Goal: Task Accomplishment & Management: Manage account settings

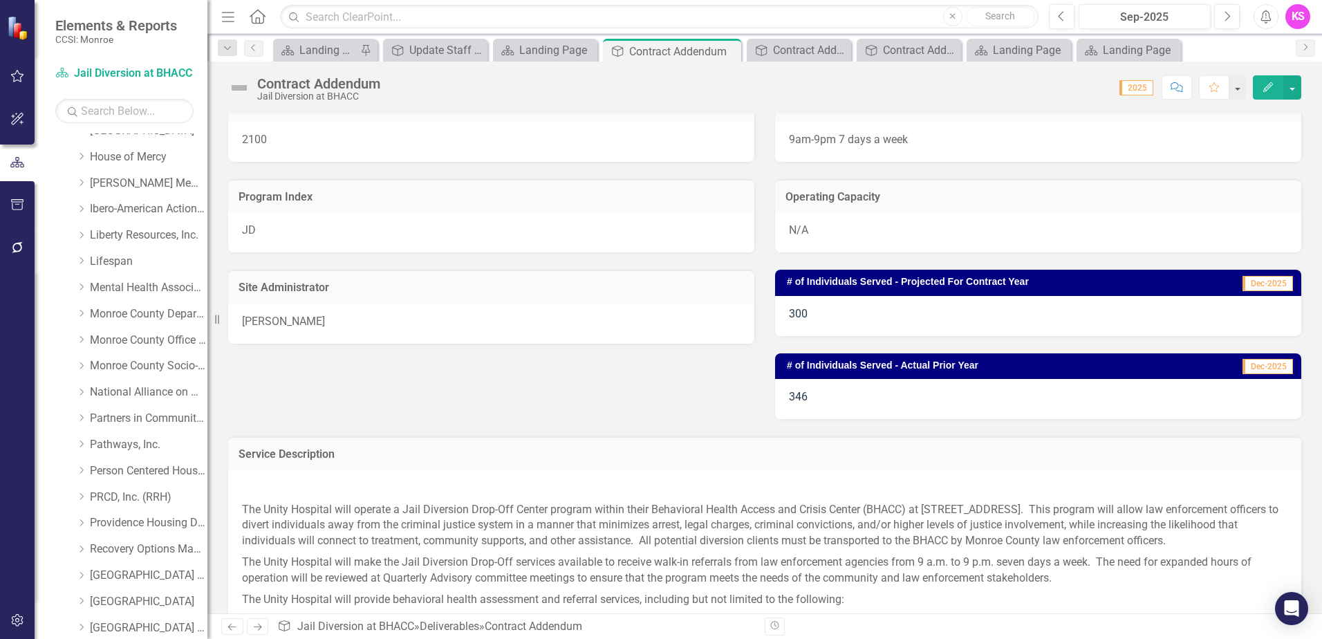
scroll to position [311, 0]
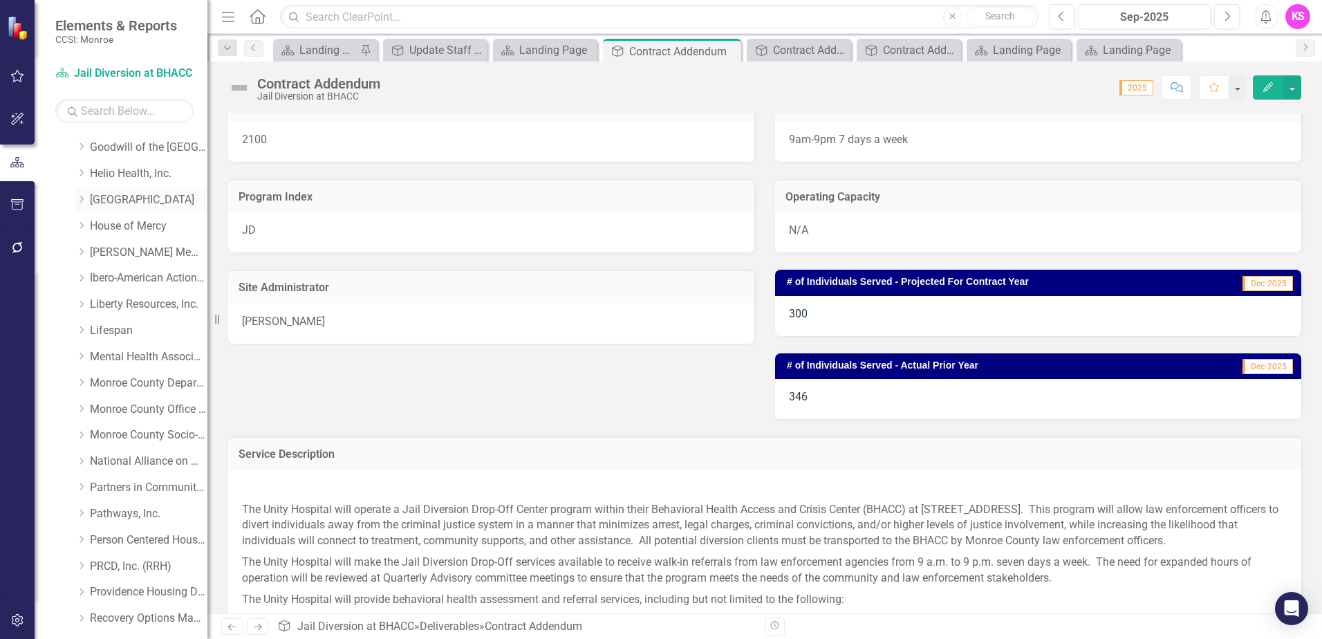
click at [84, 198] on icon "Dropdown" at bounding box center [81, 199] width 10 height 8
click at [133, 198] on link "[GEOGRAPHIC_DATA]" at bounding box center [149, 200] width 118 height 16
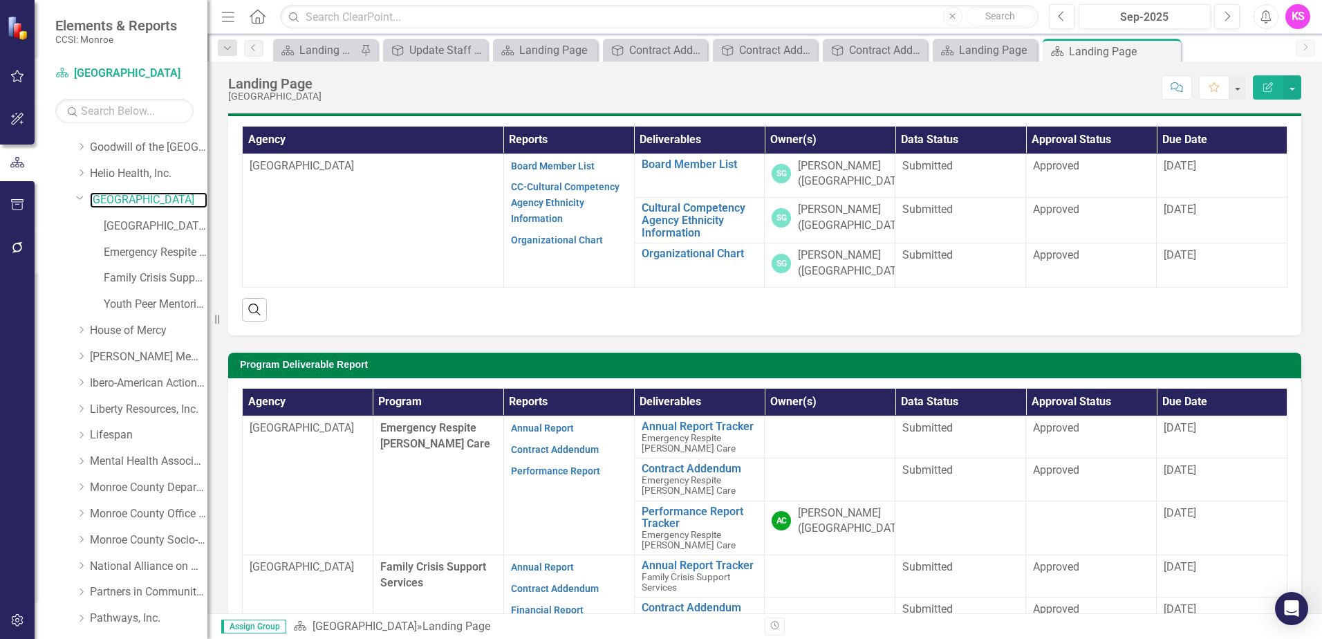
scroll to position [138, 0]
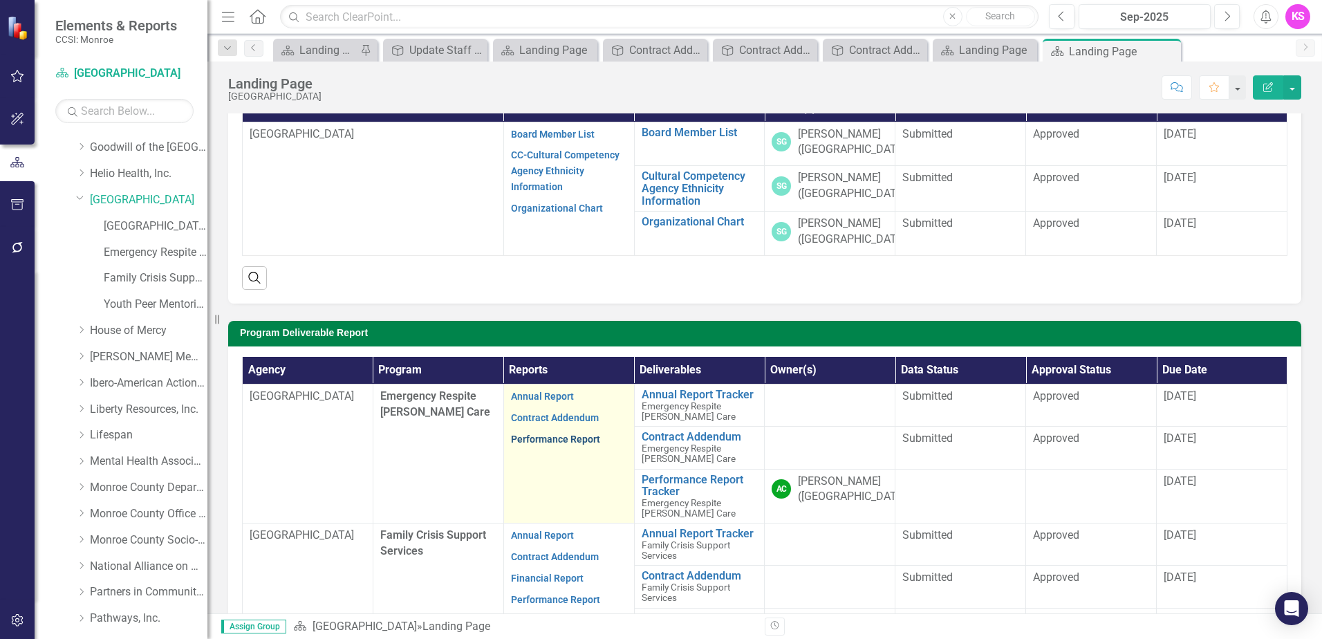
click at [550, 435] on link "Performance Report" at bounding box center [555, 438] width 89 height 11
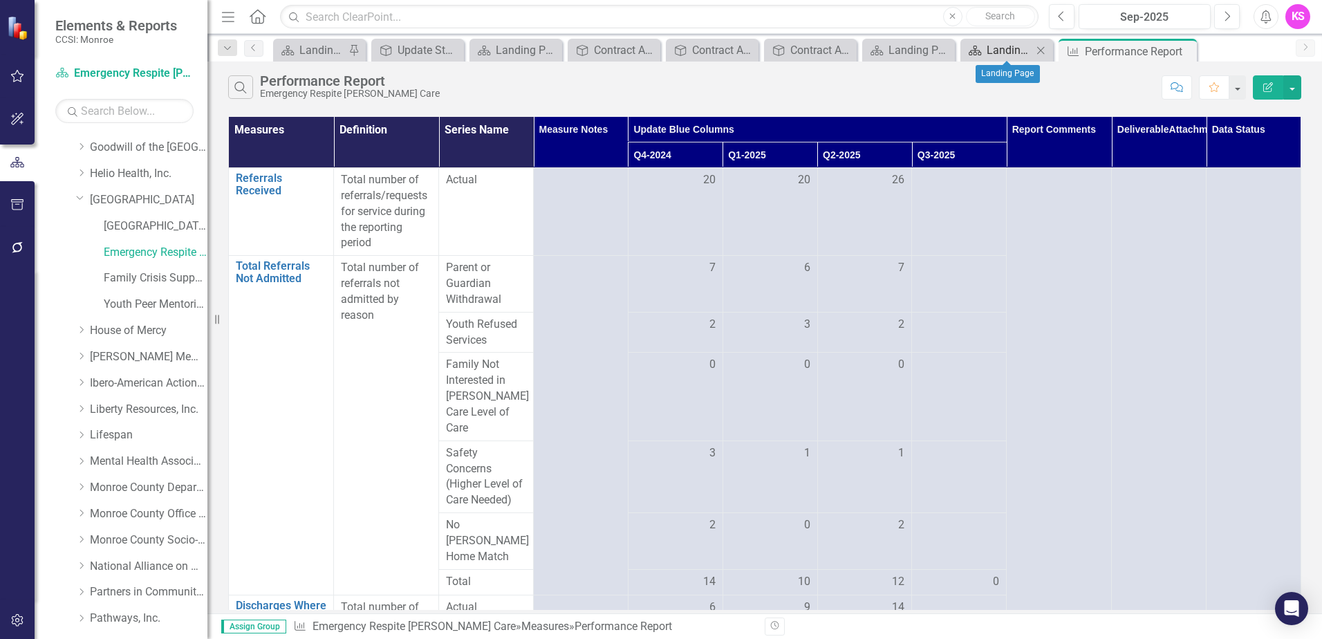
click at [1022, 47] on div "Landing Page" at bounding box center [1009, 49] width 46 height 17
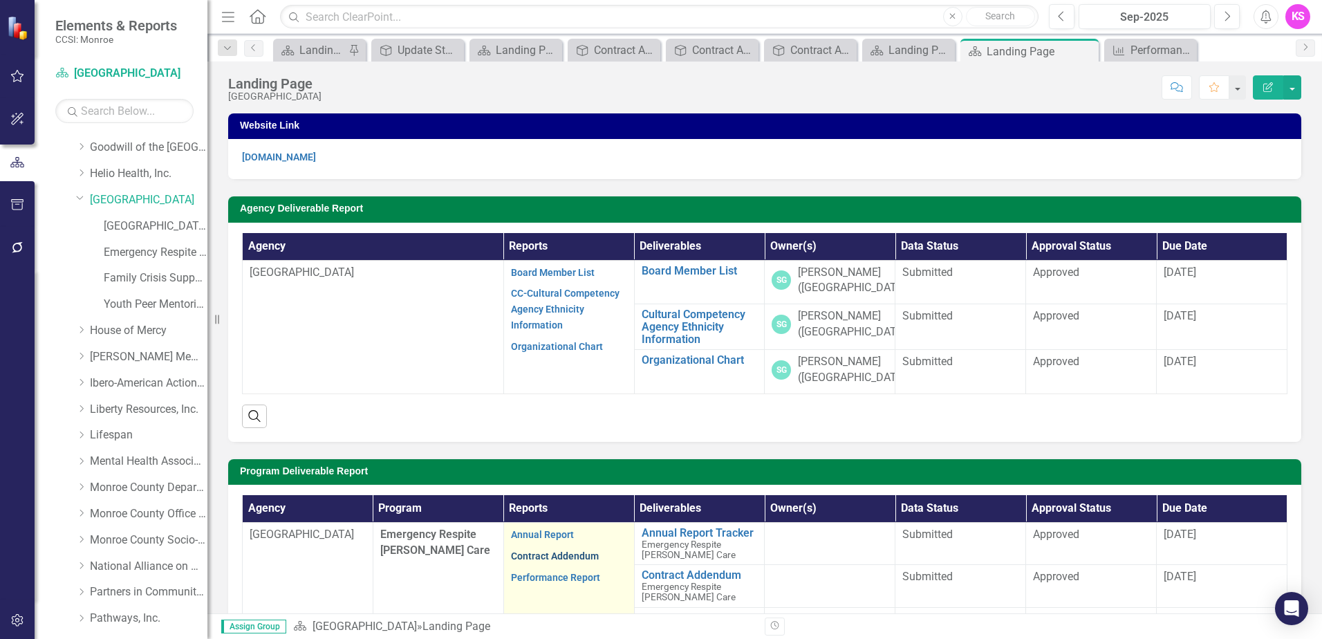
click at [559, 555] on link "Contract Addendum" at bounding box center [555, 555] width 88 height 11
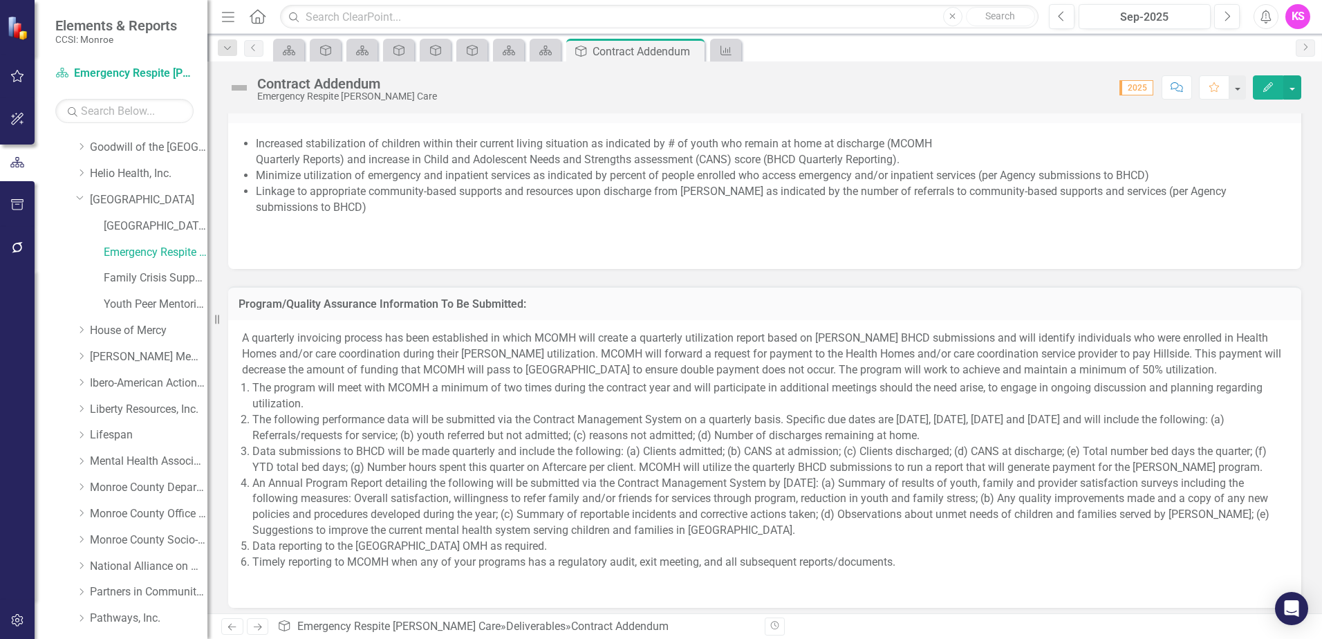
scroll to position [968, 0]
click at [470, 53] on icon "Deliverable" at bounding box center [472, 50] width 14 height 11
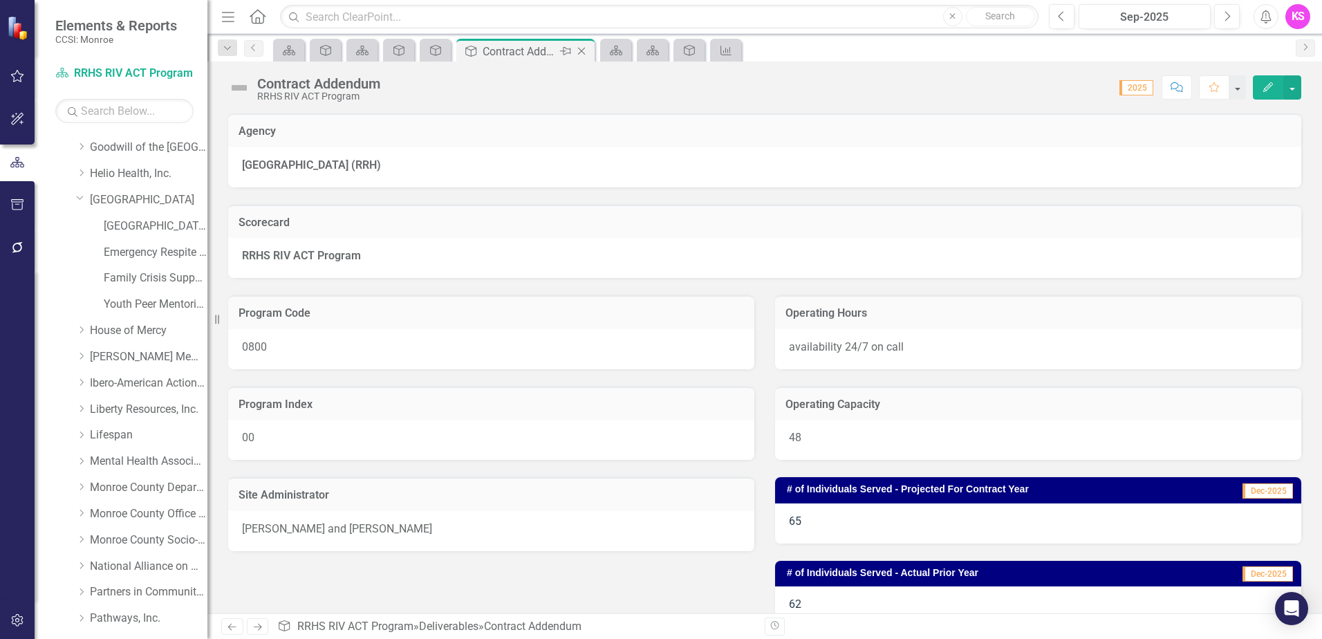
click at [581, 50] on icon "Close" at bounding box center [581, 51] width 14 height 11
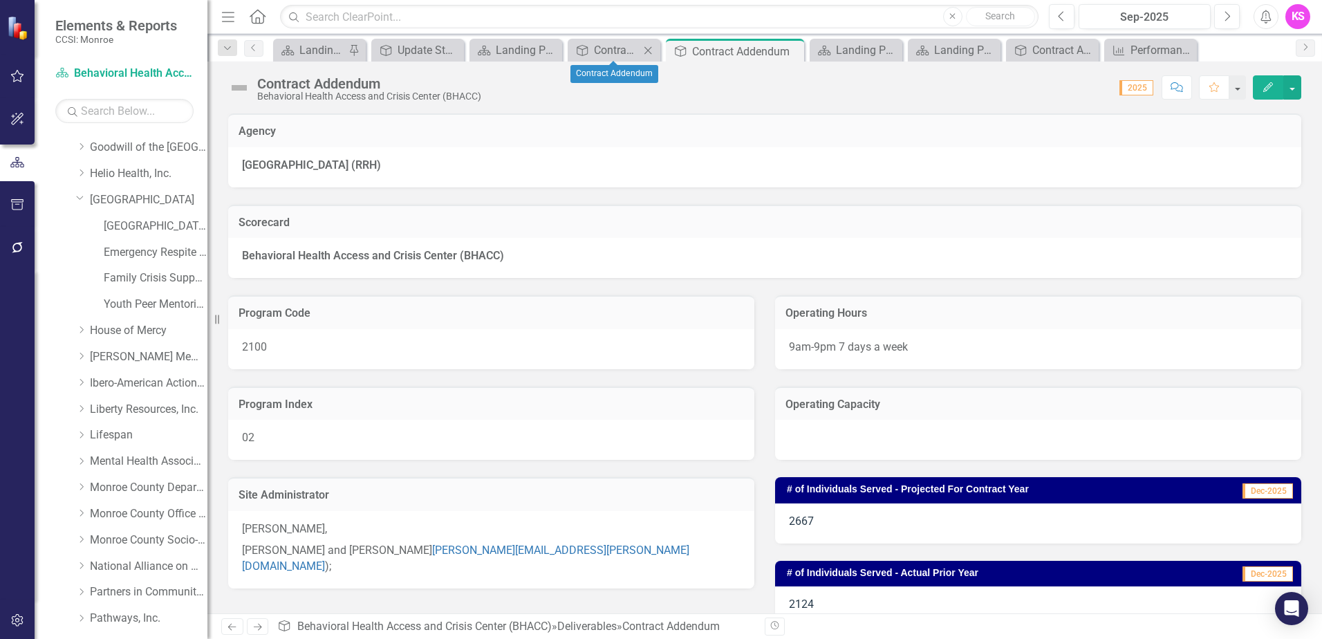
click at [651, 50] on icon "Close" at bounding box center [648, 50] width 14 height 11
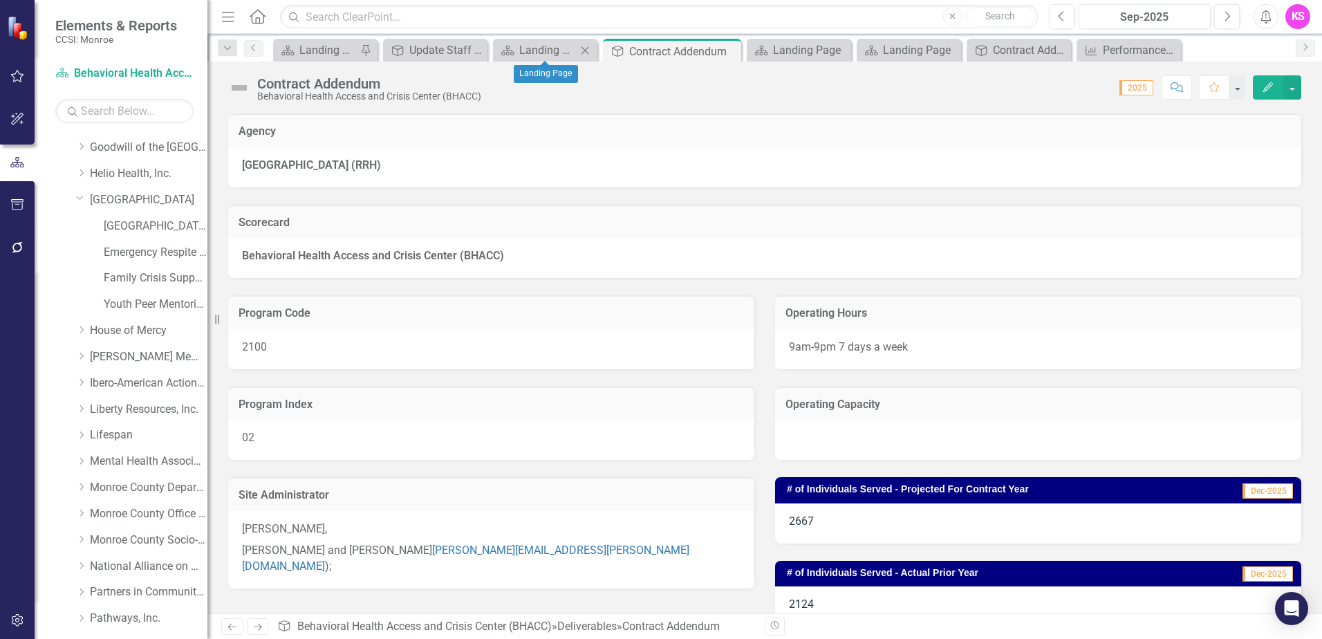
click at [589, 52] on icon "Close" at bounding box center [585, 50] width 14 height 11
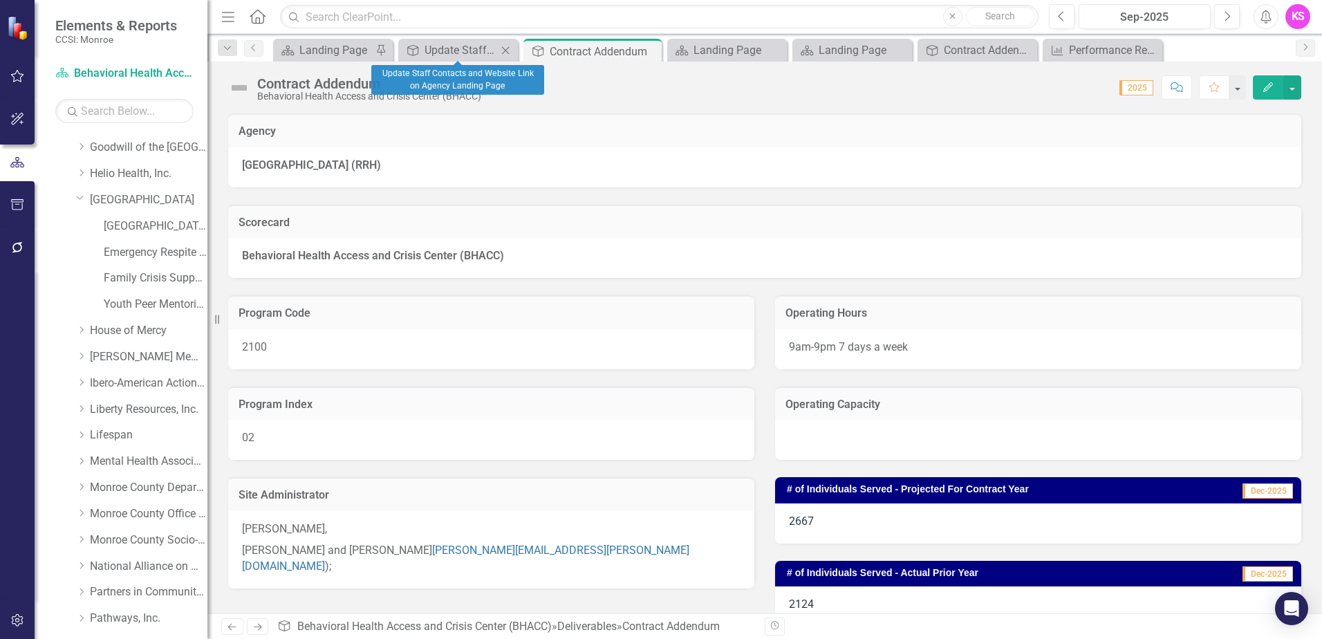
click at [509, 50] on icon "Close" at bounding box center [505, 50] width 14 height 11
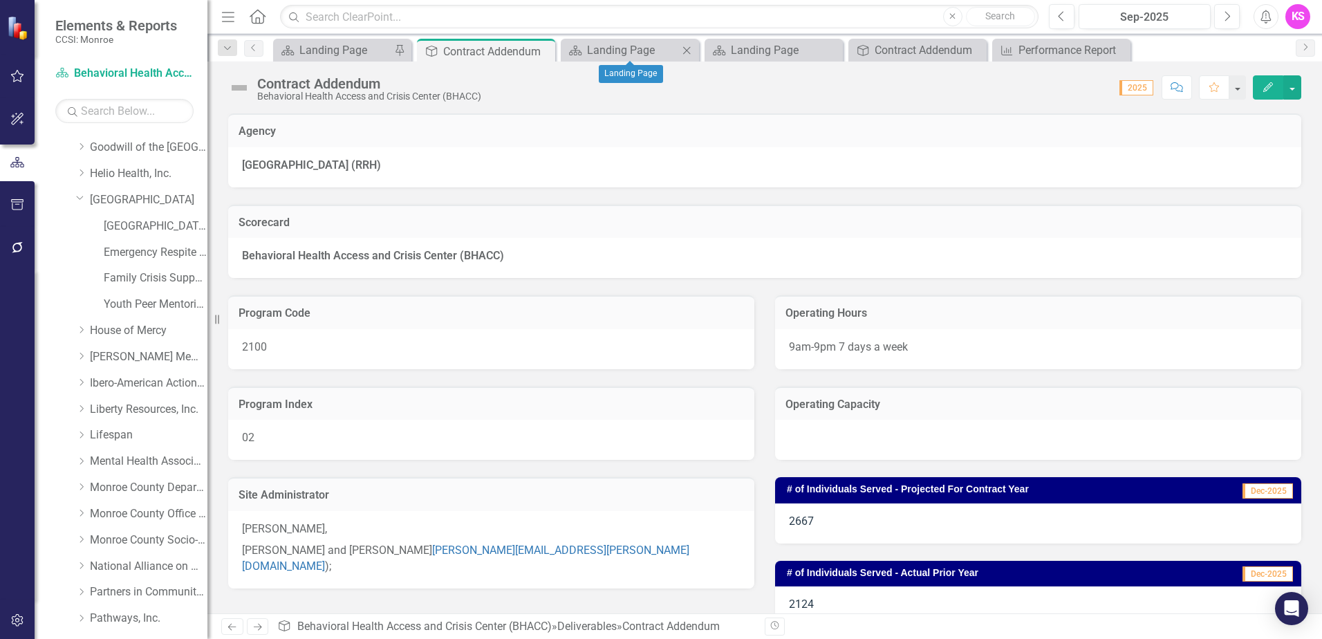
click at [684, 50] on icon "Close" at bounding box center [687, 50] width 14 height 11
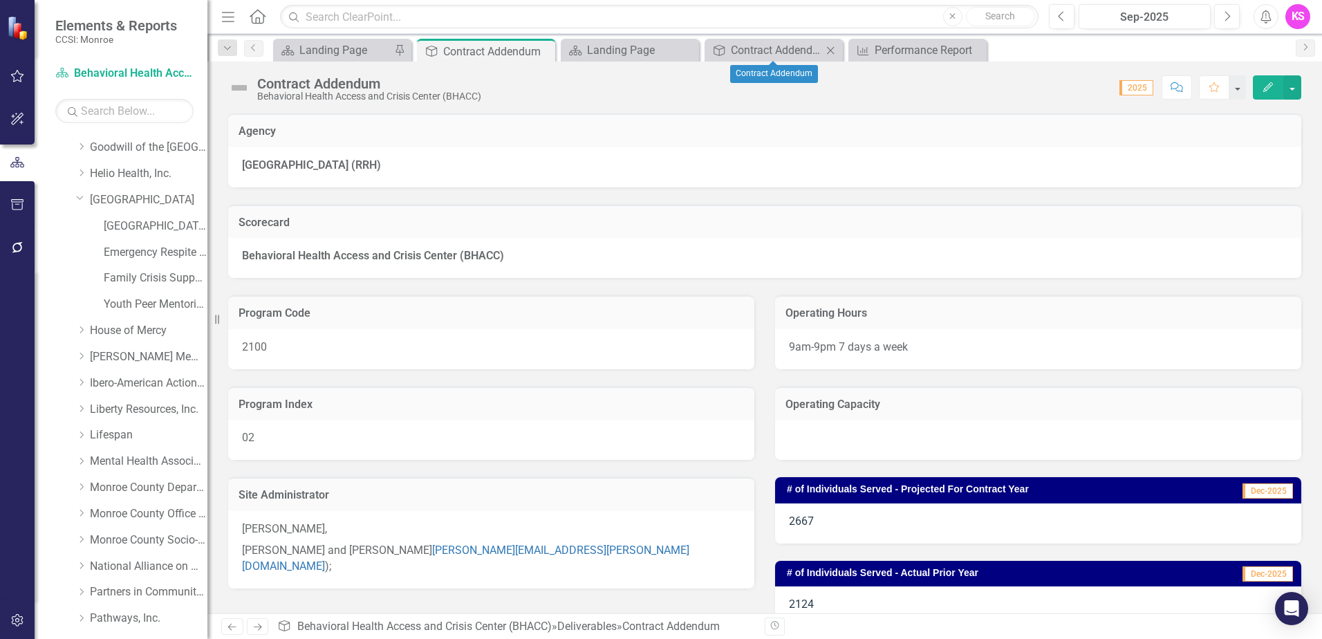
click at [828, 50] on icon "Close" at bounding box center [830, 50] width 14 height 11
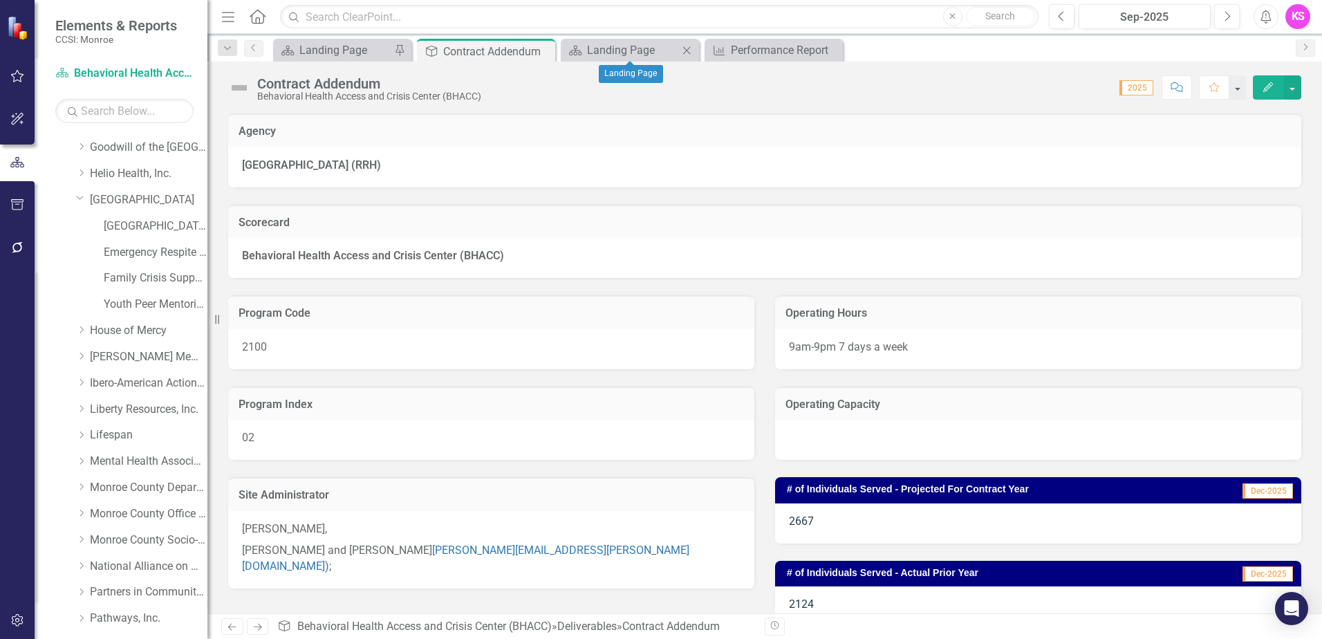
click at [688, 50] on icon "Close" at bounding box center [687, 50] width 14 height 11
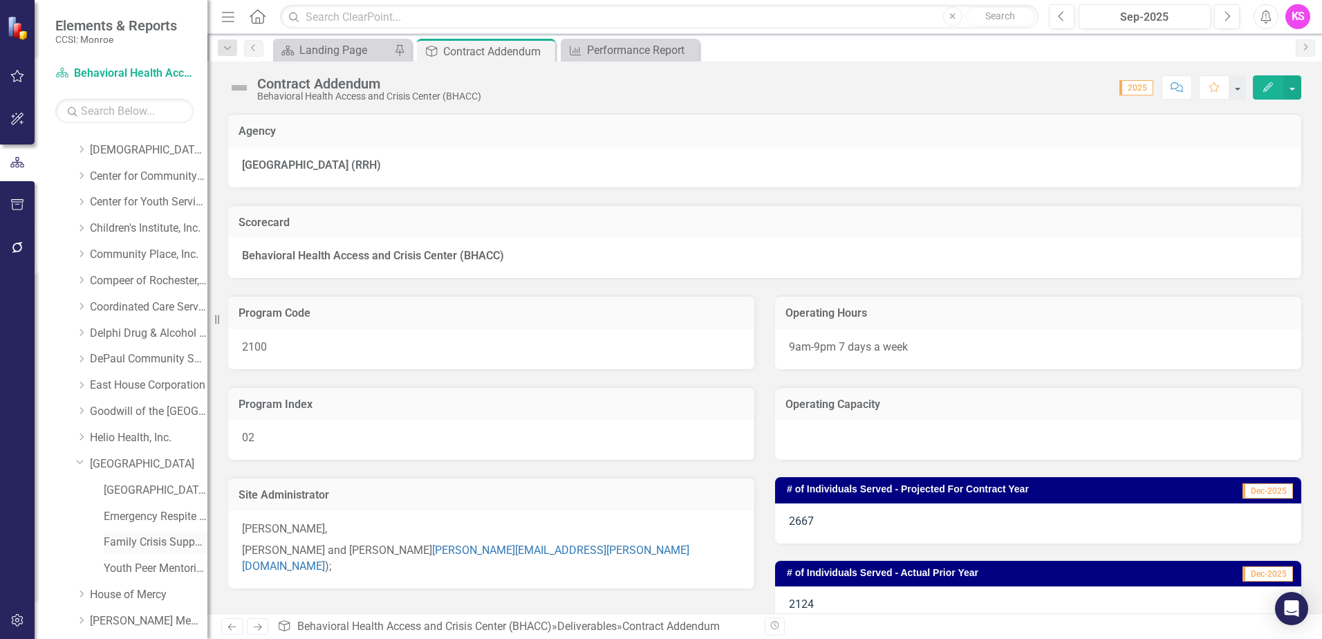
scroll to position [69, 0]
click at [79, 362] on icon "Dropdown" at bounding box center [81, 363] width 10 height 8
click at [140, 387] on link "East House Corporation (MCOMH Internal)" at bounding box center [156, 390] width 104 height 16
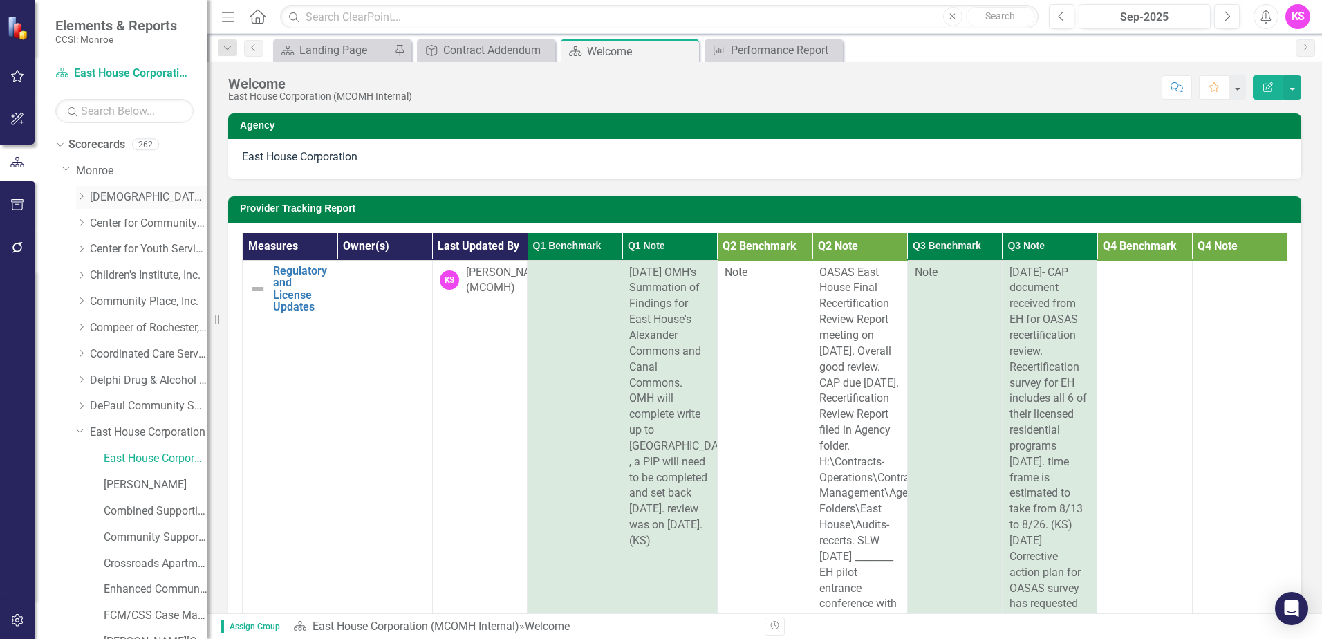
click at [84, 196] on icon at bounding box center [81, 196] width 3 height 7
click at [137, 223] on link "[DEMOGRAPHIC_DATA] Charities Family & Community Services (MCOMH Internal)" at bounding box center [156, 224] width 104 height 16
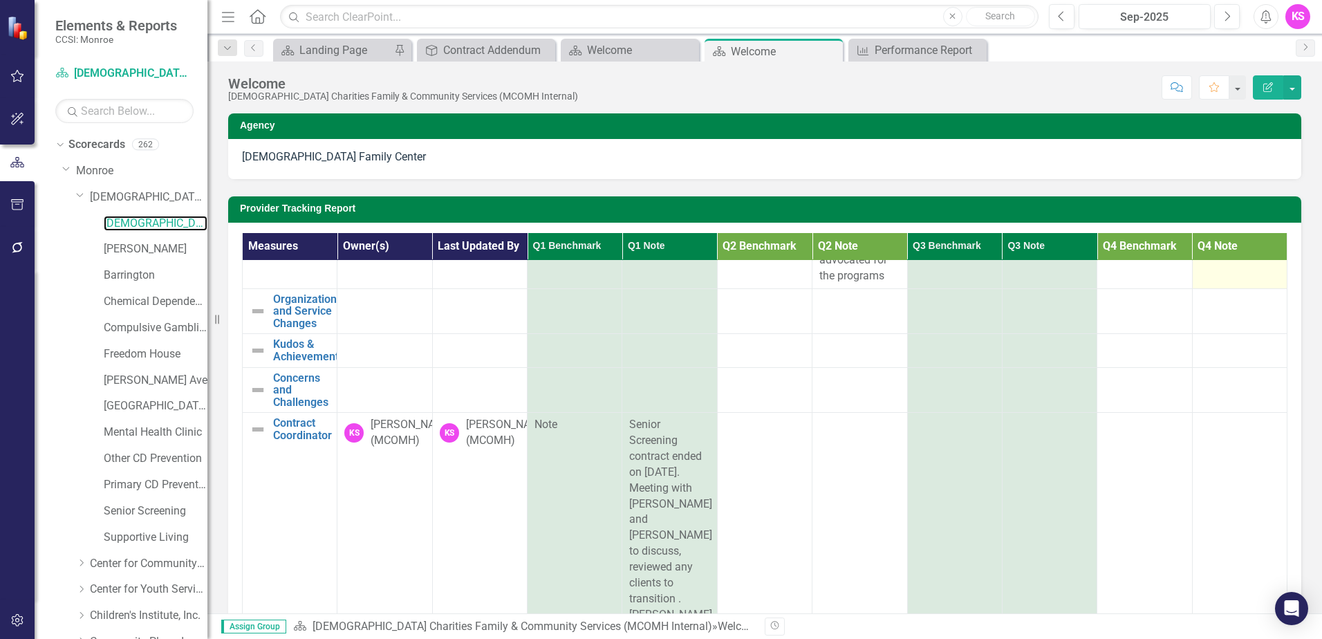
scroll to position [346, 0]
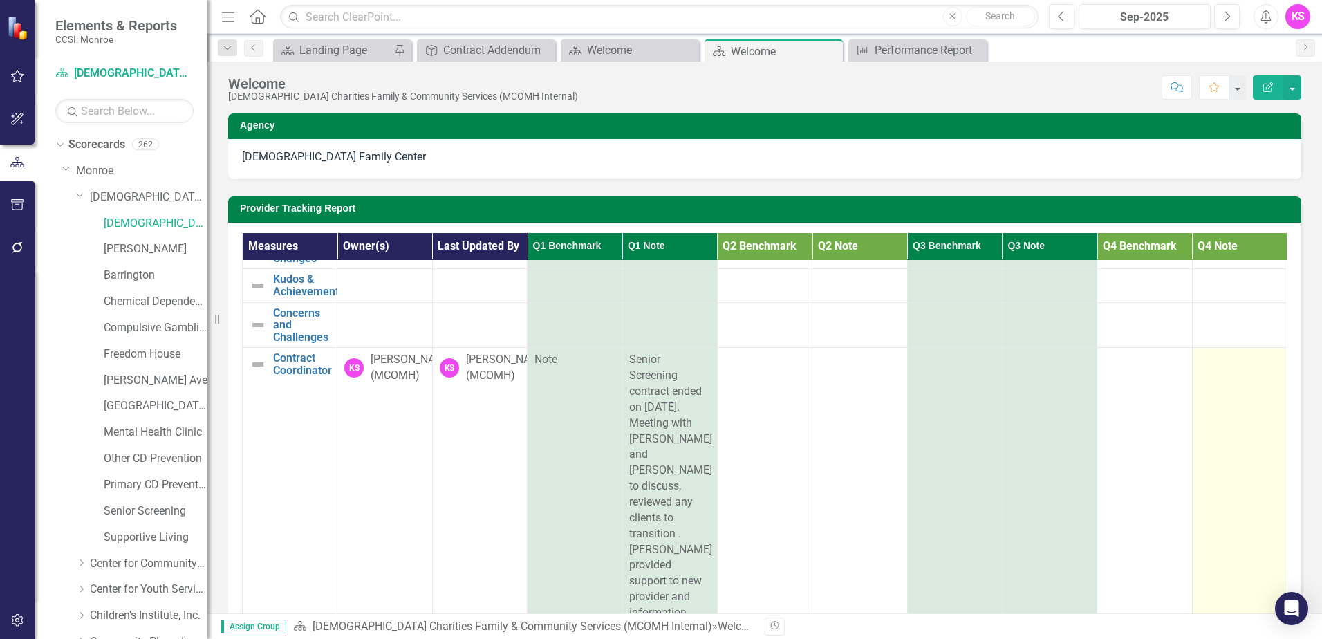
click at [1192, 385] on td at bounding box center [1239, 494] width 95 height 293
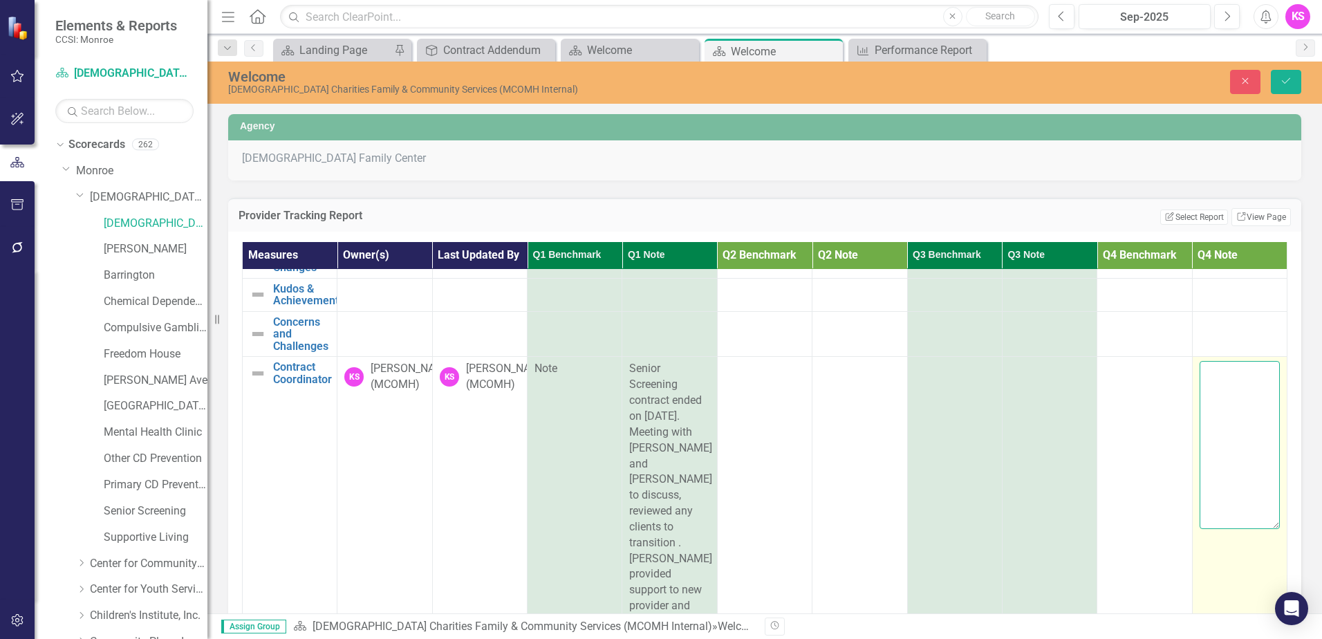
click at [1199, 385] on textarea at bounding box center [1239, 444] width 80 height 167
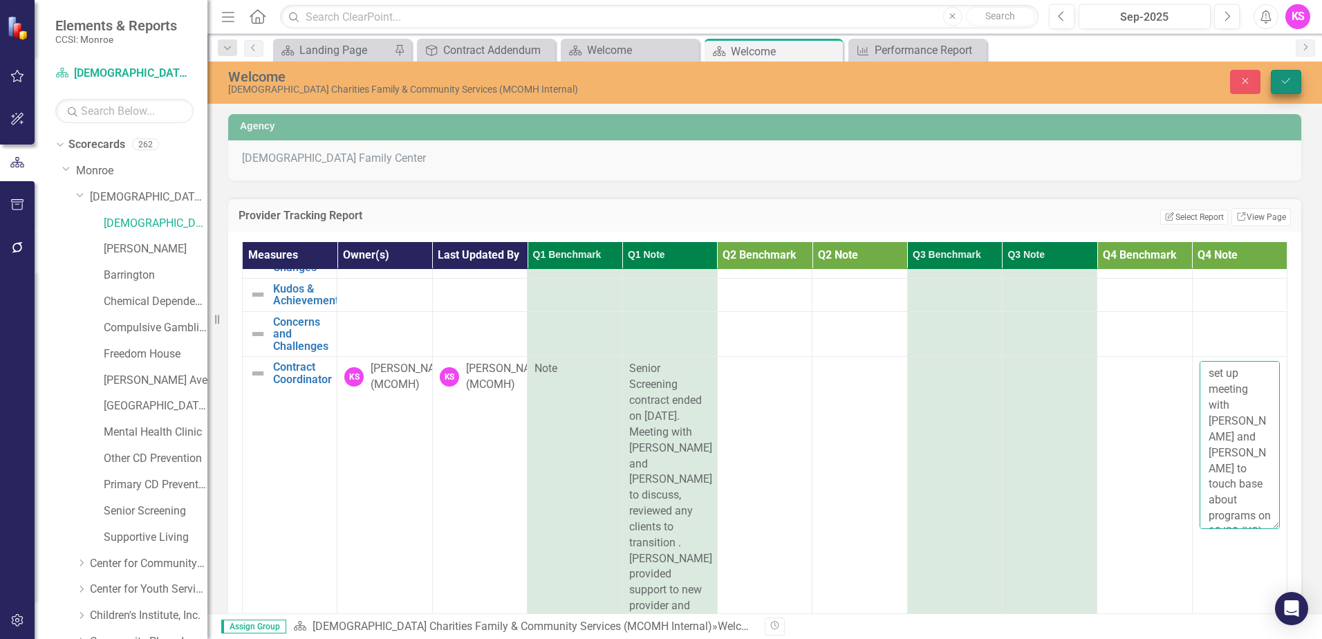
type textarea "set up meeting with [PERSON_NAME] and [PERSON_NAME] to touch base about program…"
click at [1285, 82] on icon "Save" at bounding box center [1286, 81] width 12 height 10
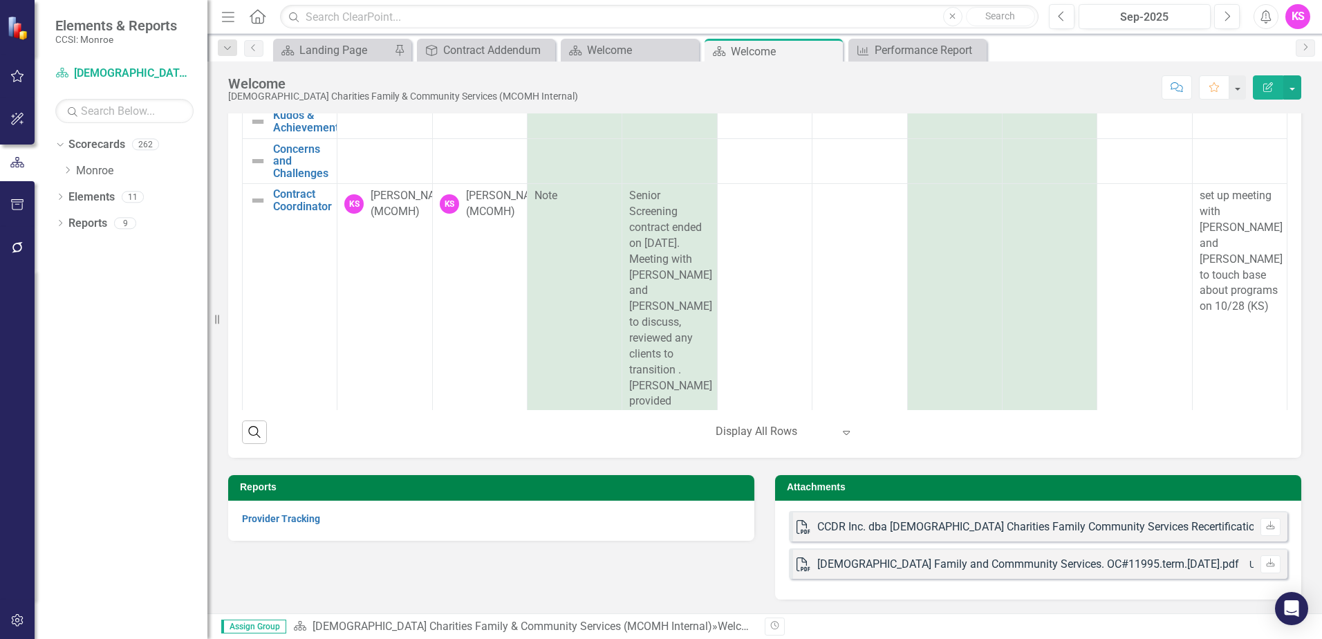
scroll to position [0, 0]
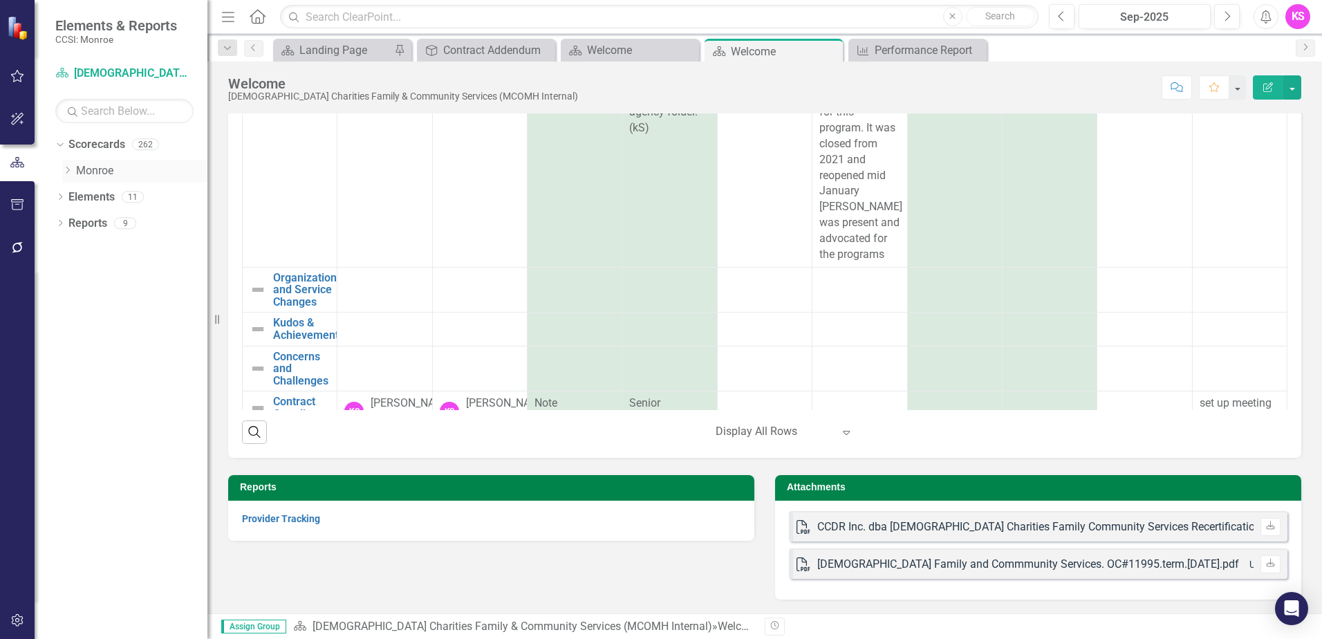
click at [68, 171] on icon at bounding box center [67, 170] width 3 height 7
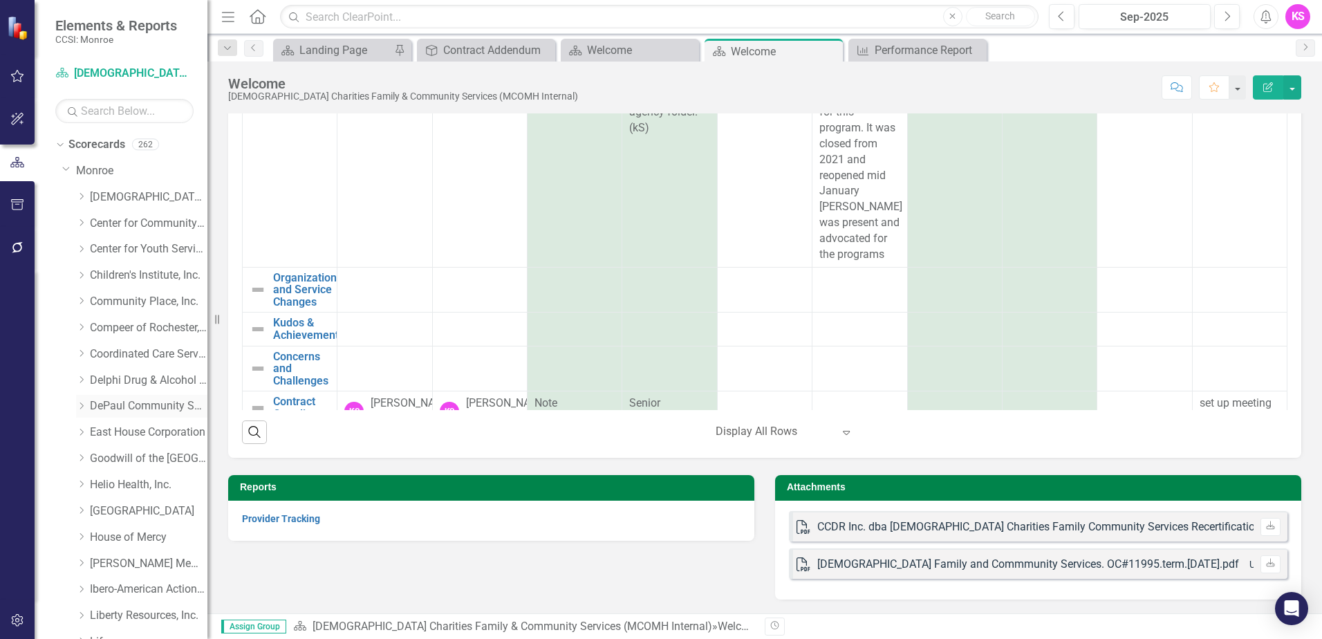
click at [84, 406] on icon "Dropdown" at bounding box center [81, 406] width 10 height 8
click at [157, 431] on link "DePaul Community Services, lnc. (MCOMH Internal)" at bounding box center [156, 432] width 104 height 16
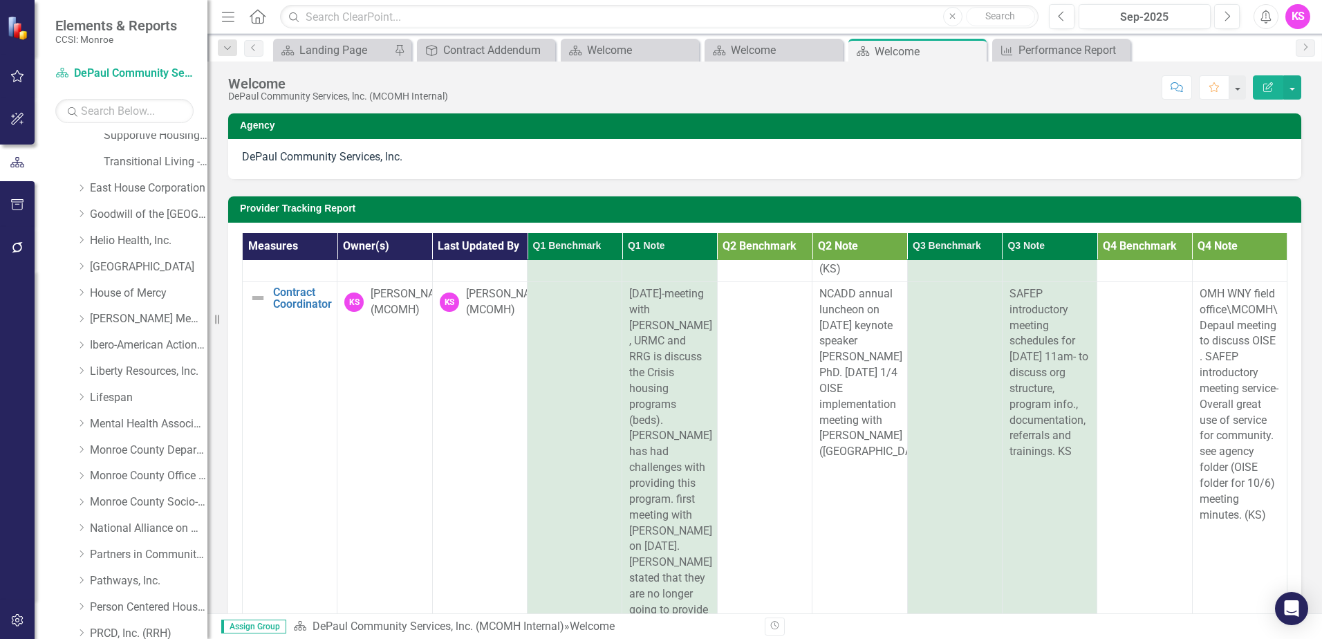
scroll to position [691, 0]
click at [83, 342] on icon "Dropdown" at bounding box center [81, 342] width 10 height 8
click at [142, 339] on link "[GEOGRAPHIC_DATA]" at bounding box center [149, 343] width 118 height 16
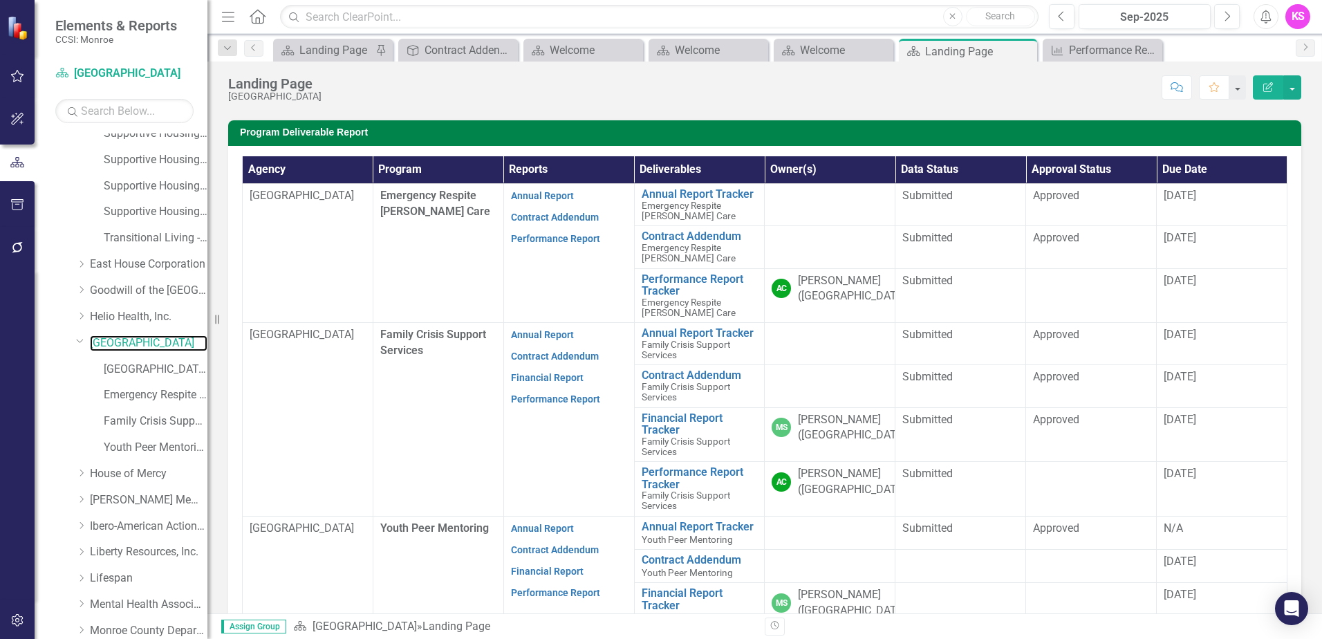
scroll to position [346, 0]
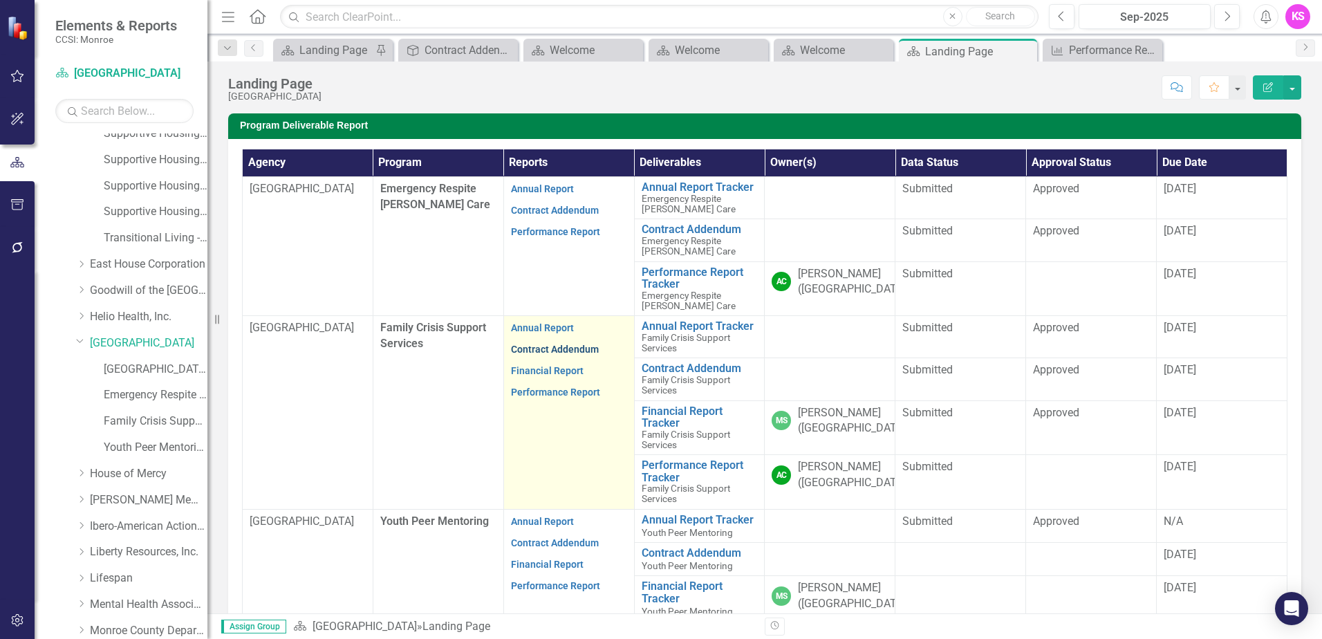
click at [546, 348] on link "Contract Addendum" at bounding box center [555, 349] width 88 height 11
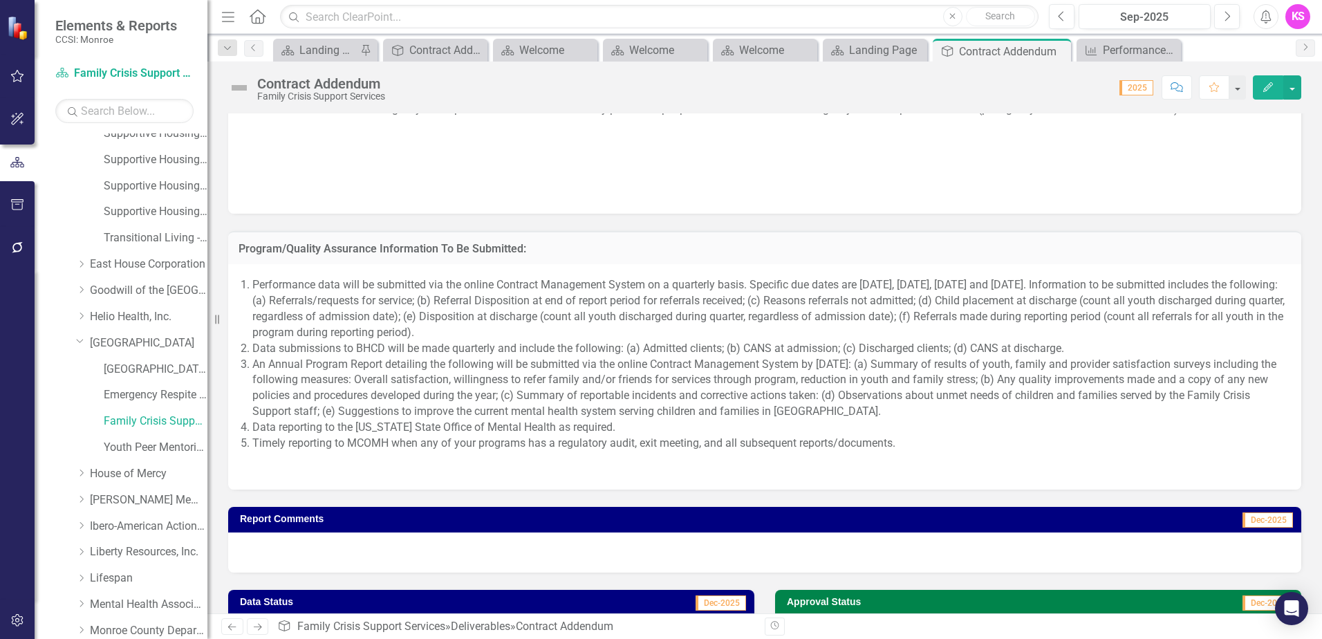
scroll to position [1244, 0]
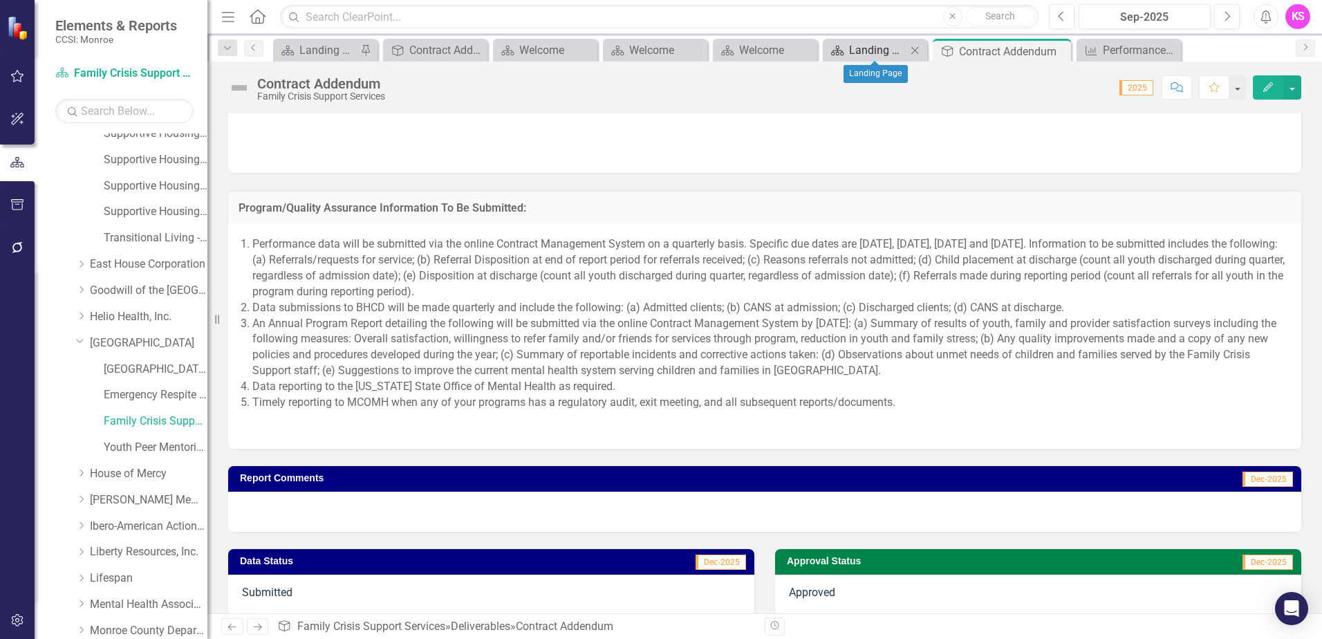
click at [854, 48] on div "Landing Page" at bounding box center [877, 49] width 57 height 17
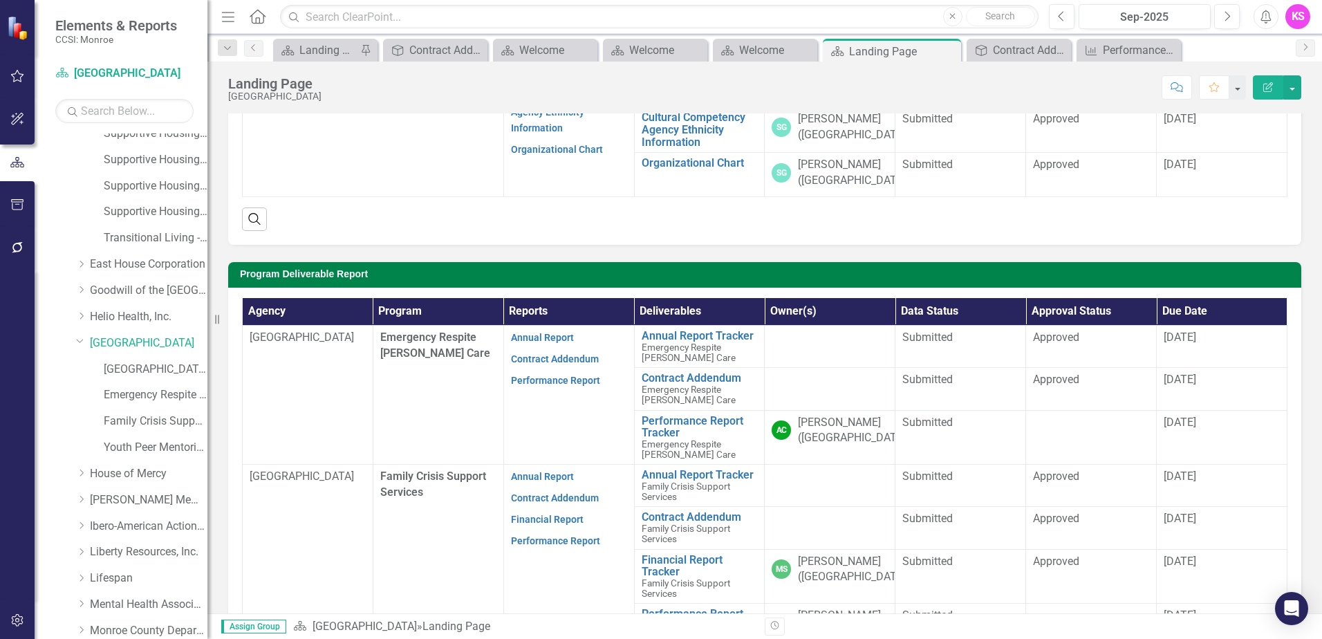
scroll to position [207, 0]
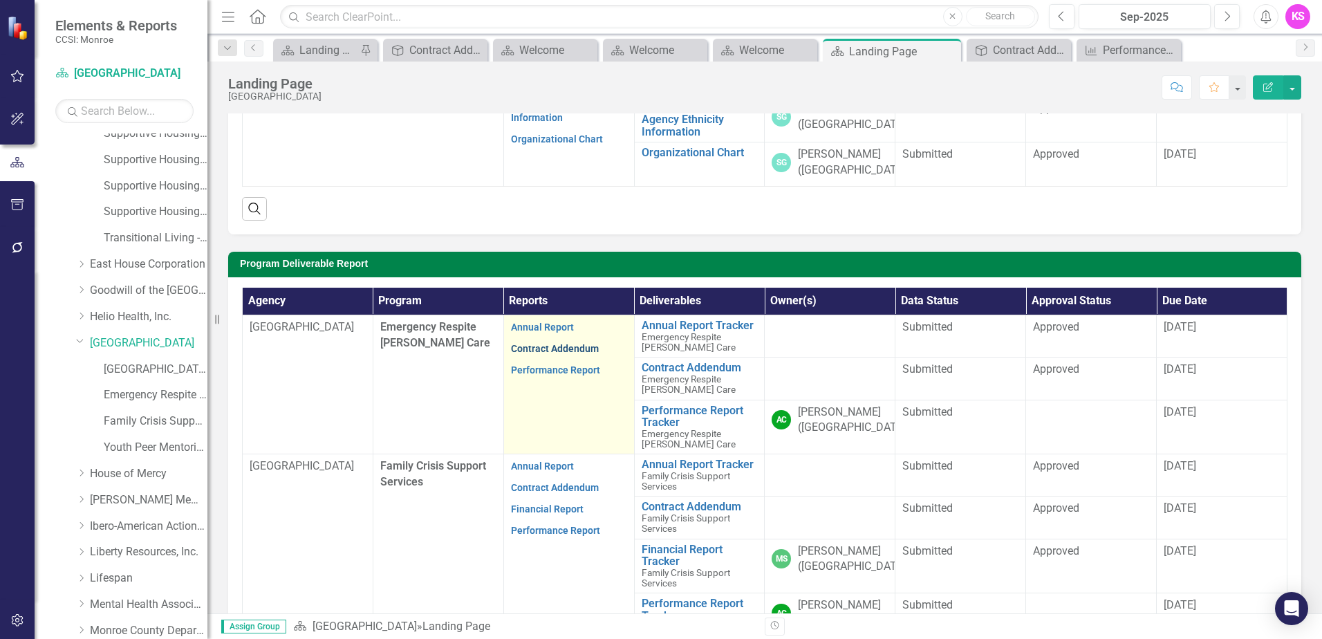
click at [546, 348] on link "Contract Addendum" at bounding box center [555, 348] width 88 height 11
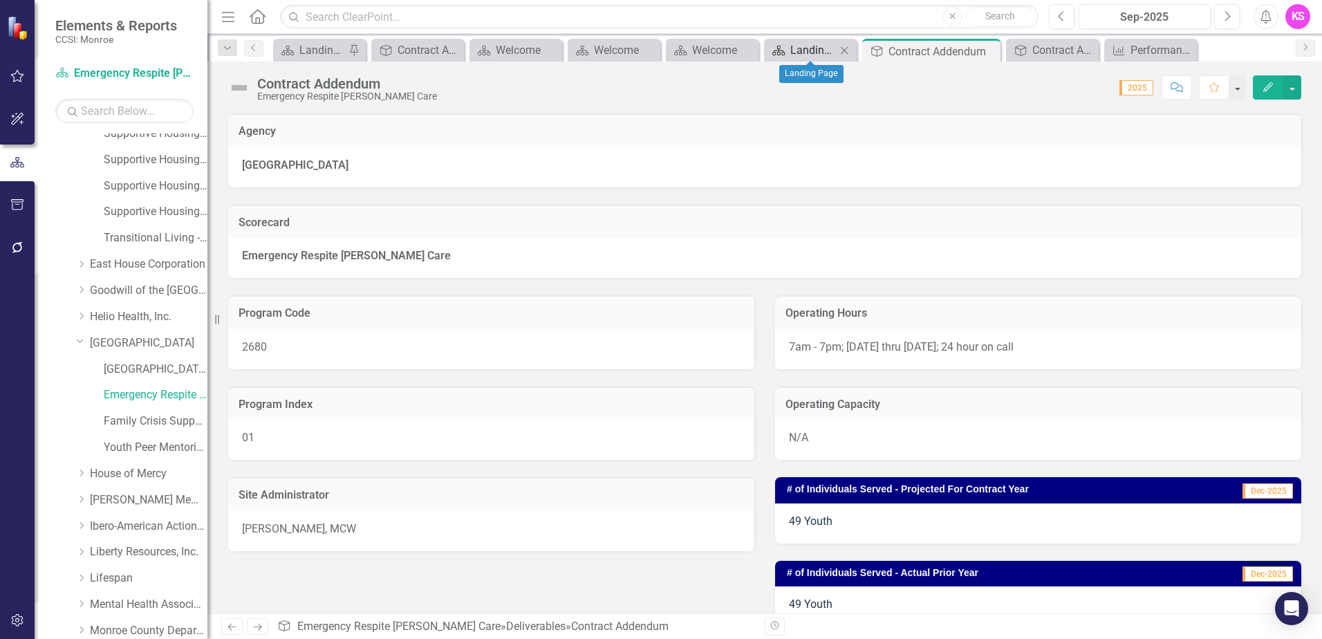
click at [820, 49] on div "Landing Page" at bounding box center [813, 49] width 46 height 17
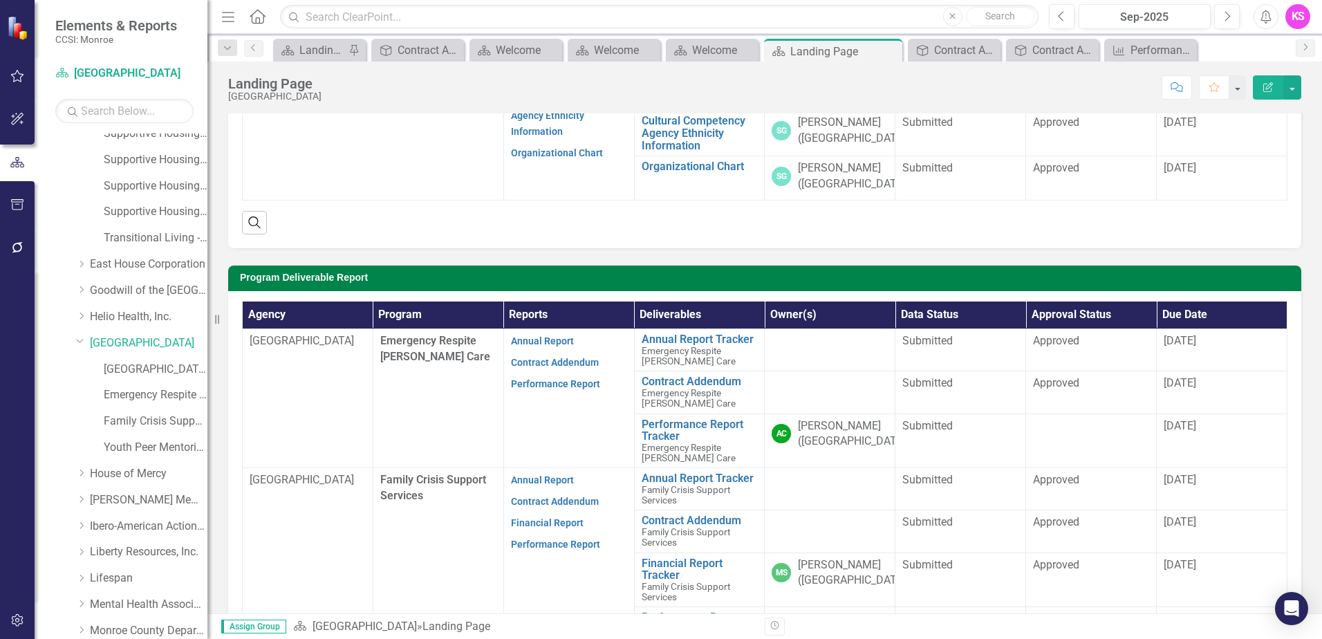
scroll to position [207, 0]
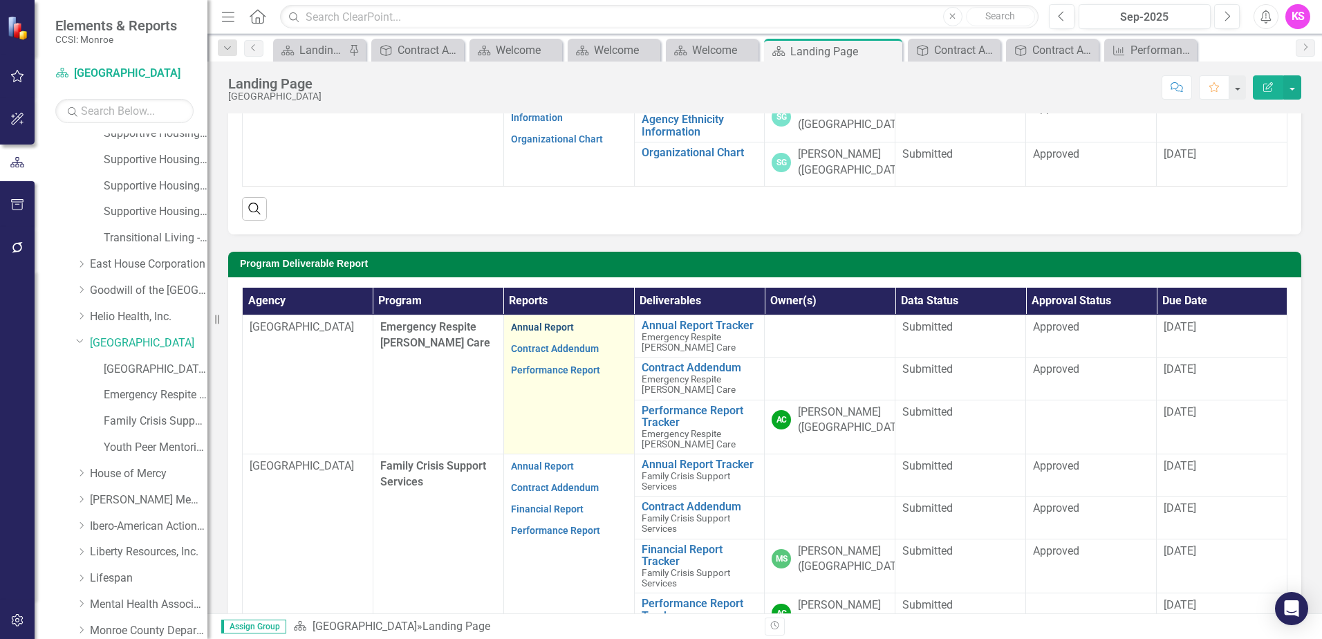
click at [555, 323] on link "Annual Report" at bounding box center [542, 326] width 63 height 11
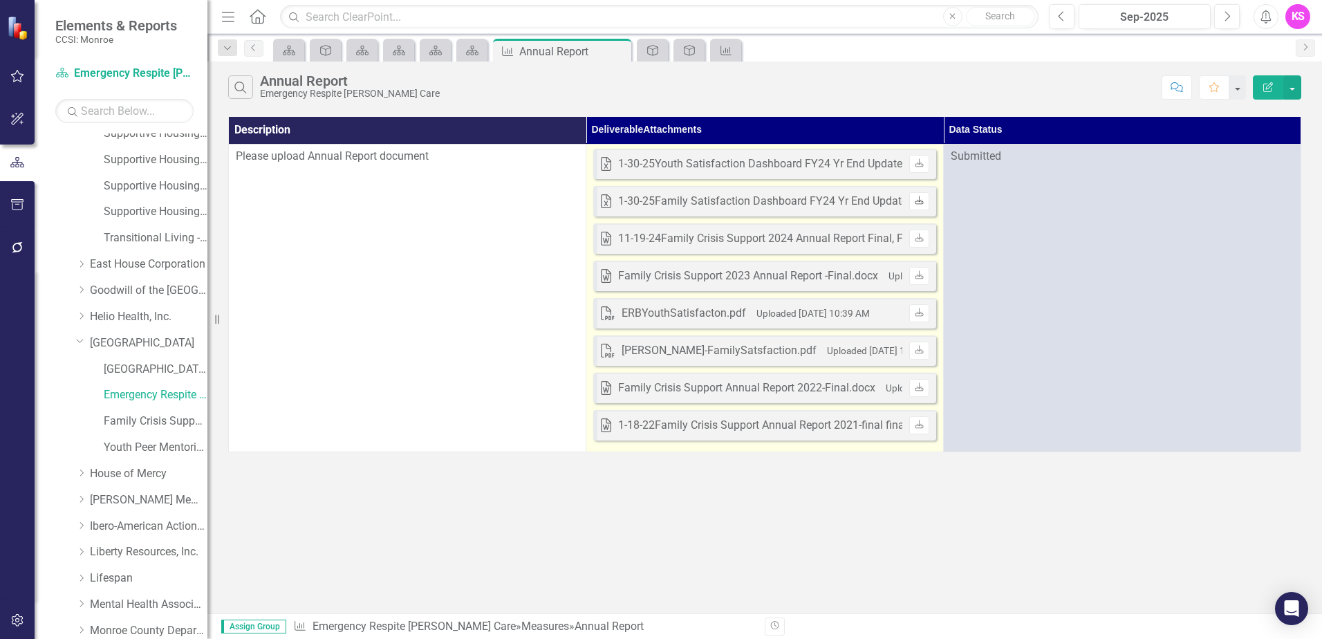
click at [919, 199] on icon at bounding box center [919, 200] width 8 height 8
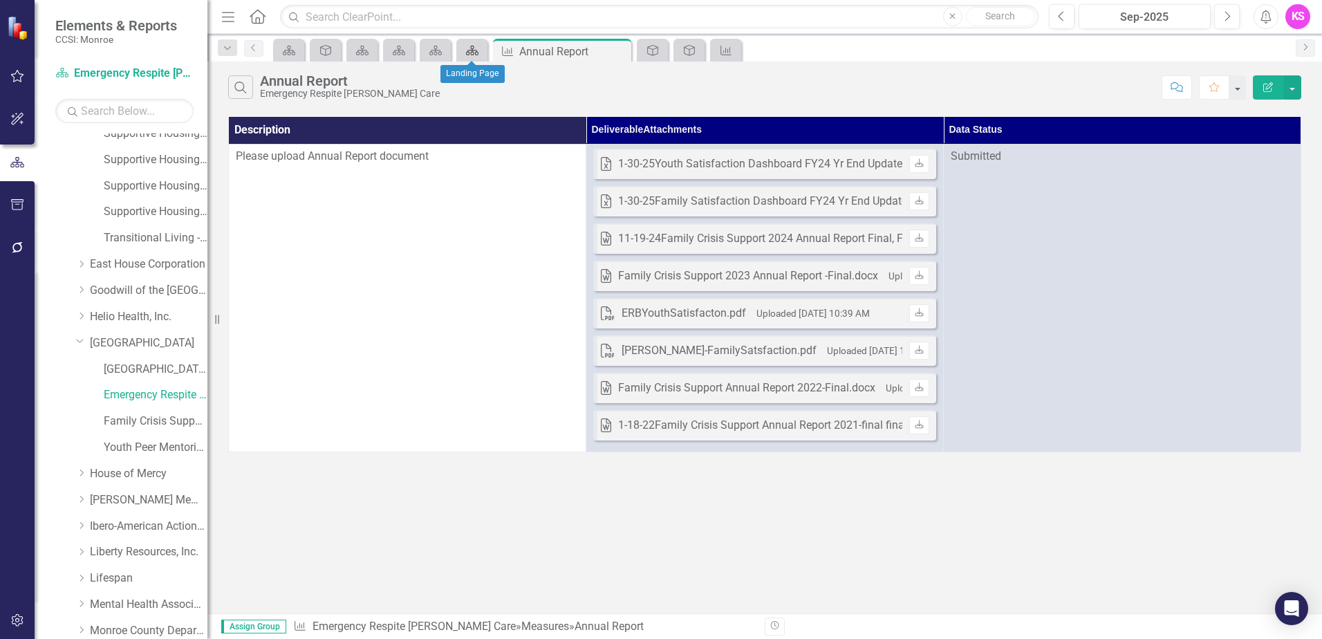
click at [481, 52] on link "Scorecard" at bounding box center [472, 49] width 24 height 17
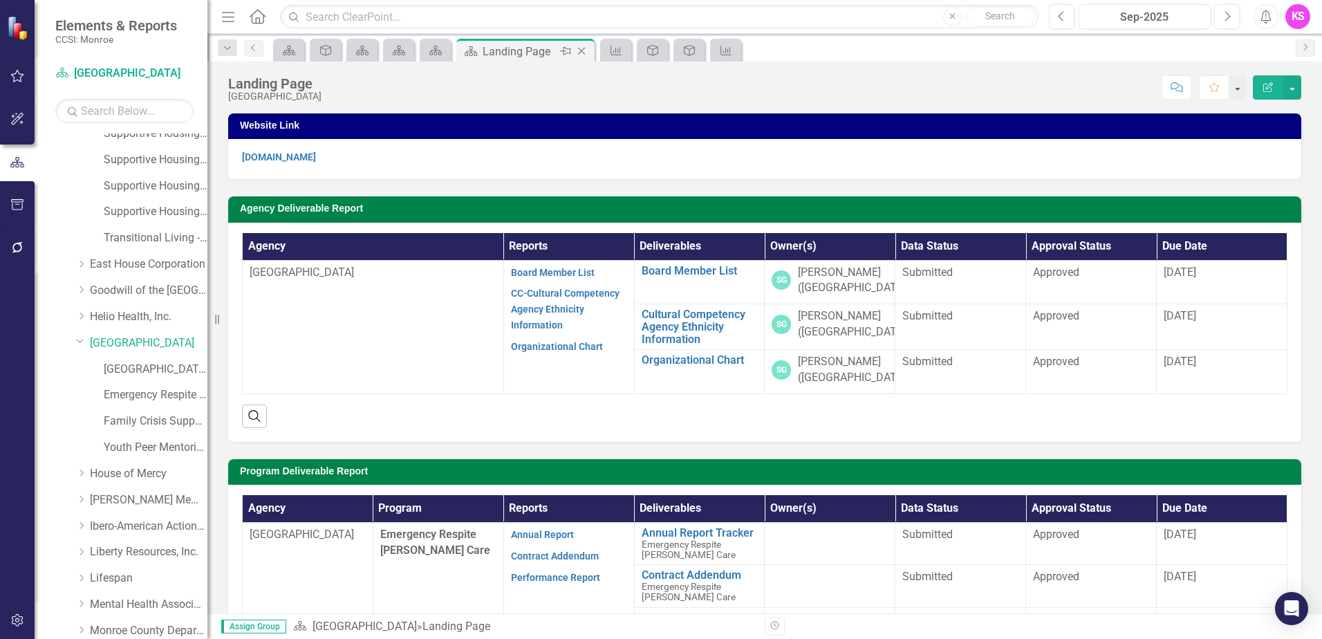
click at [583, 54] on icon "Close" at bounding box center [581, 51] width 14 height 11
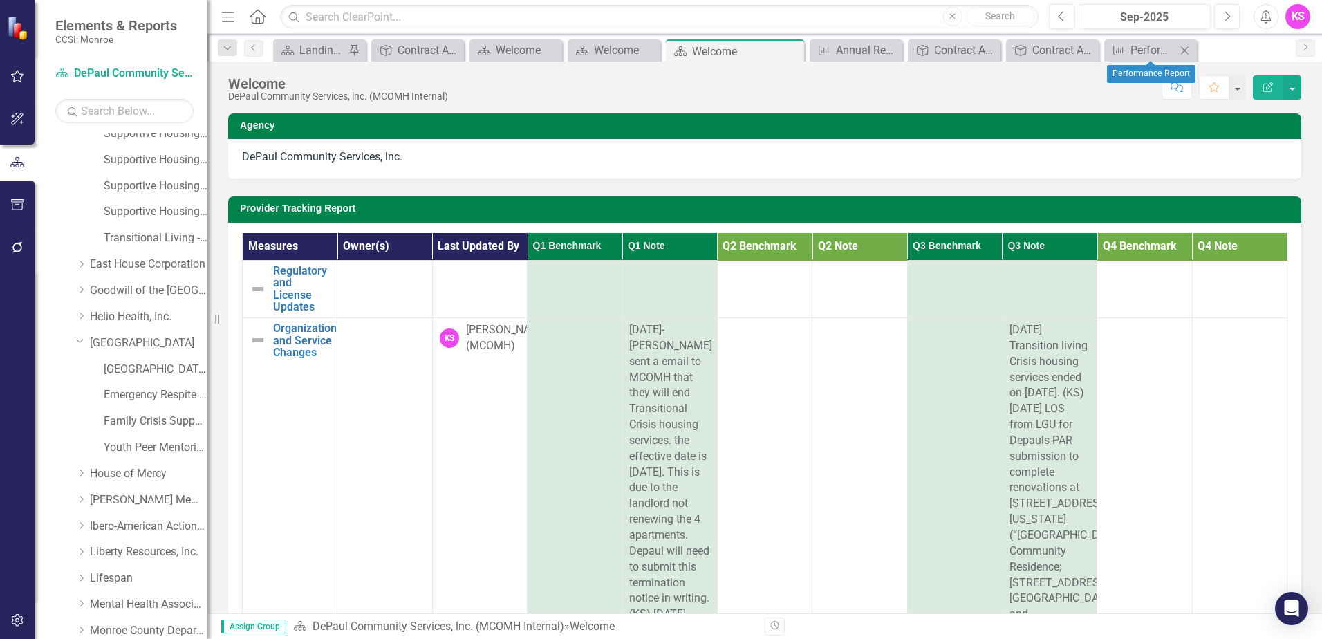
click at [1184, 50] on icon at bounding box center [1185, 50] width 8 height 8
click at [1166, 49] on icon "Close" at bounding box center [1168, 50] width 14 height 11
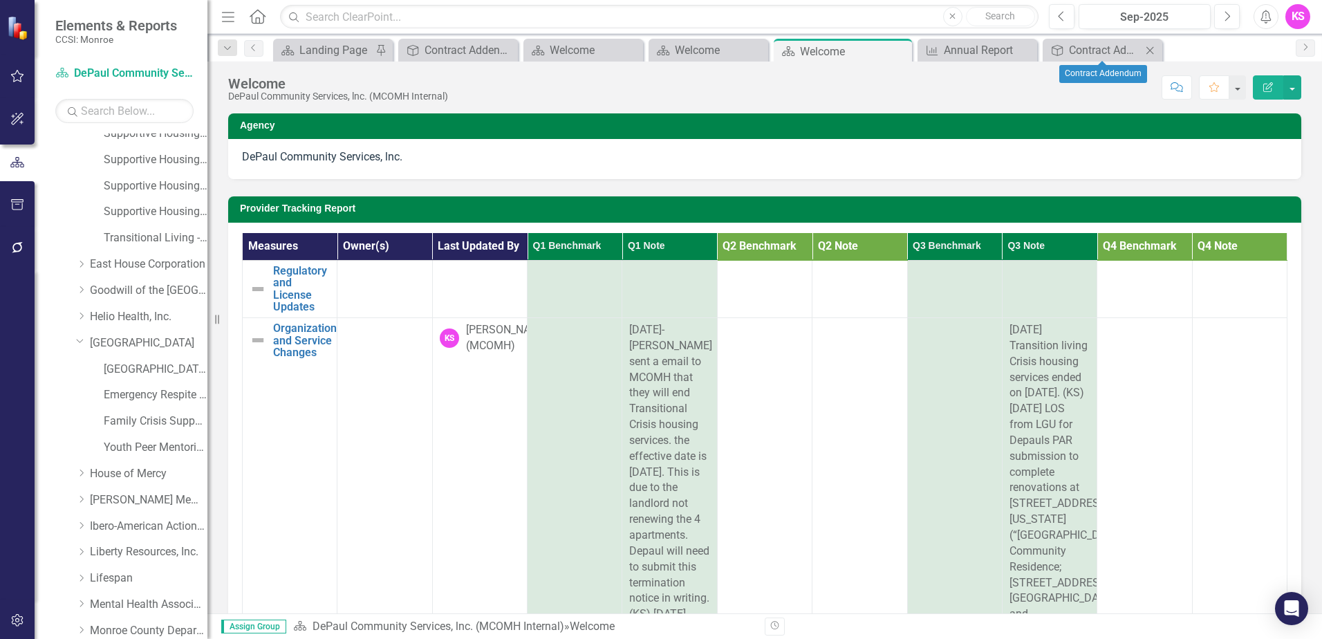
click at [1150, 51] on icon "Close" at bounding box center [1150, 50] width 14 height 11
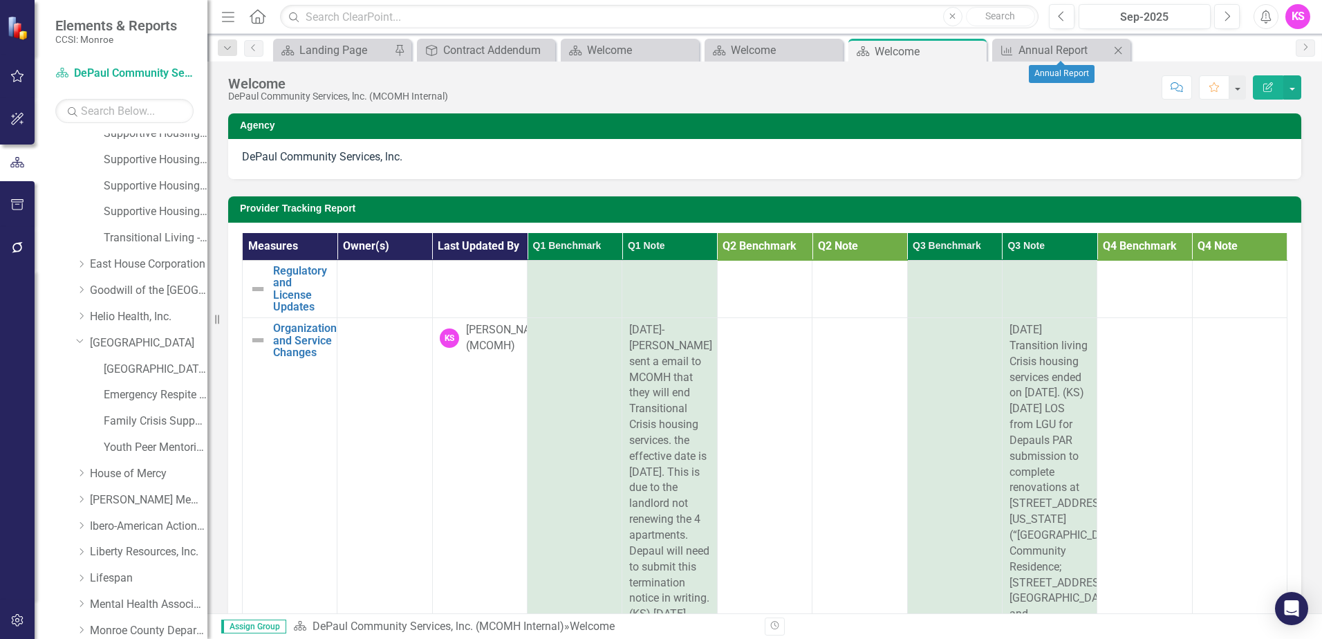
click at [1116, 52] on icon at bounding box center [1118, 50] width 8 height 8
click at [907, 57] on div "Welcome" at bounding box center [911, 51] width 74 height 17
click at [974, 48] on icon "Close" at bounding box center [973, 51] width 14 height 11
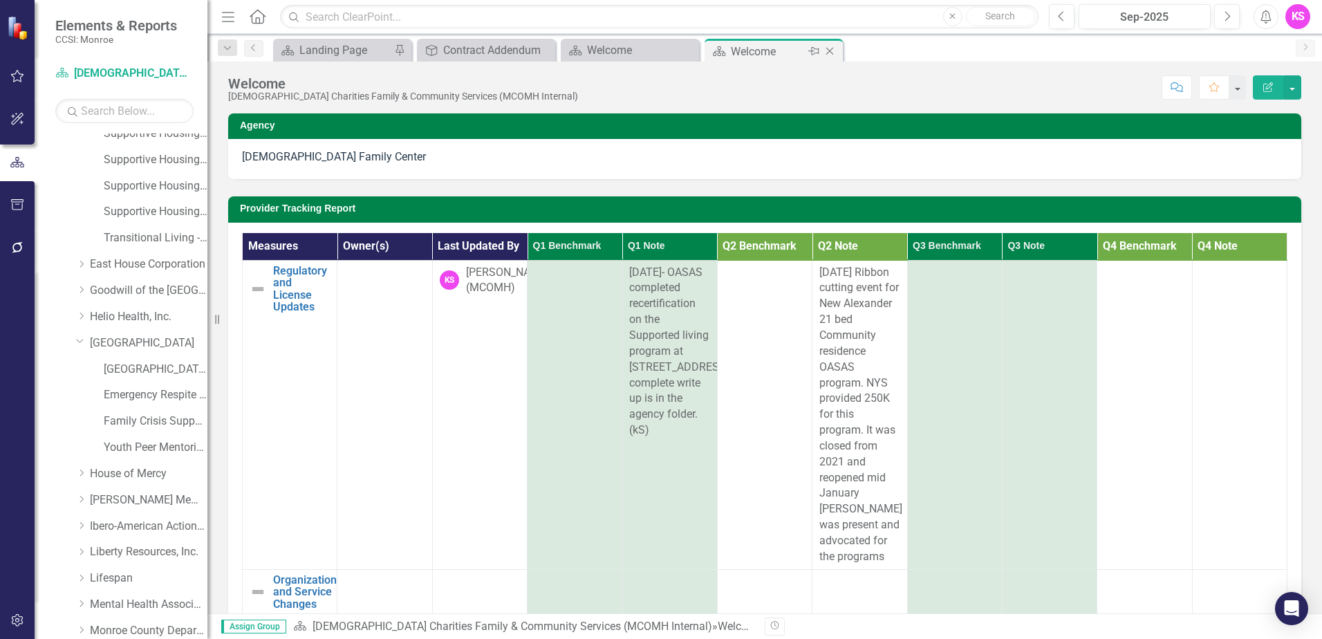
click at [832, 50] on icon "Close" at bounding box center [830, 51] width 14 height 11
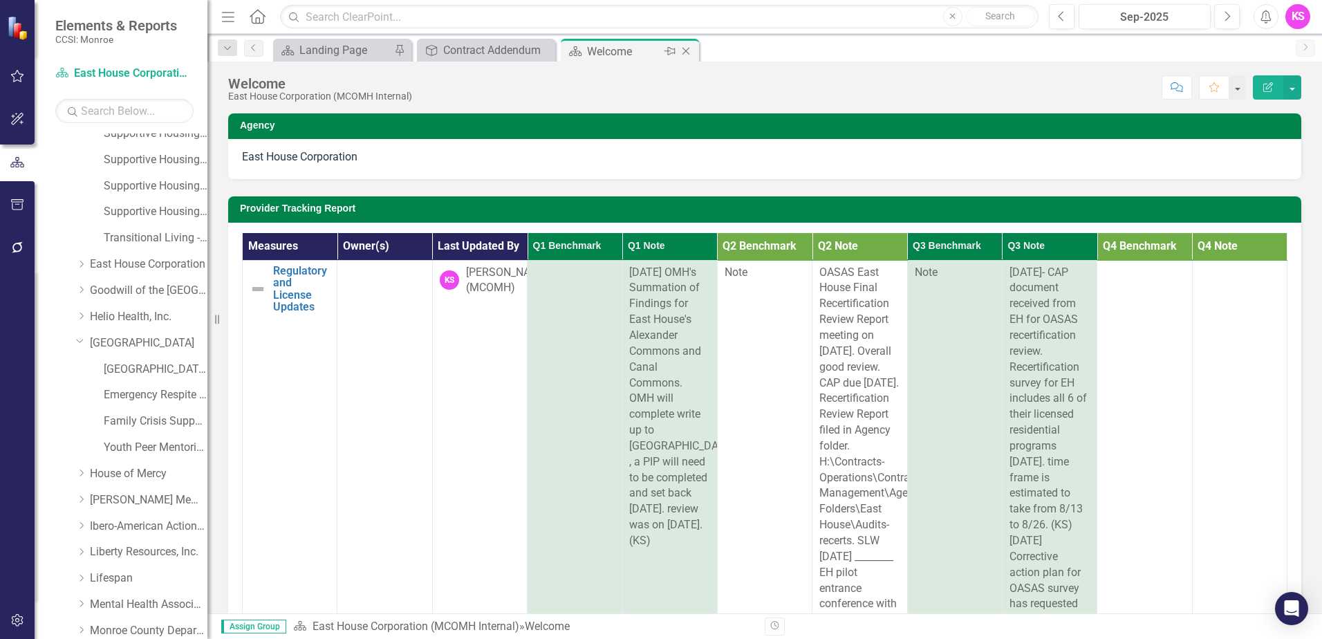
click at [690, 53] on icon "Close" at bounding box center [686, 51] width 14 height 11
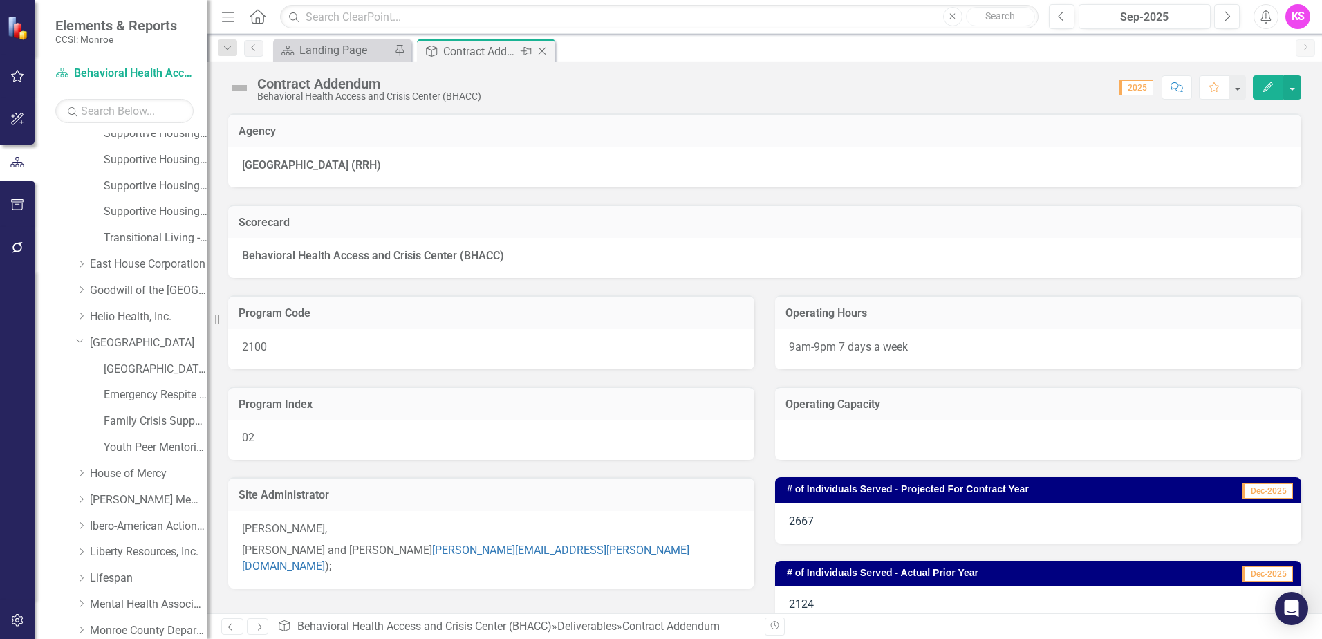
click at [544, 50] on icon "Close" at bounding box center [542, 51] width 14 height 11
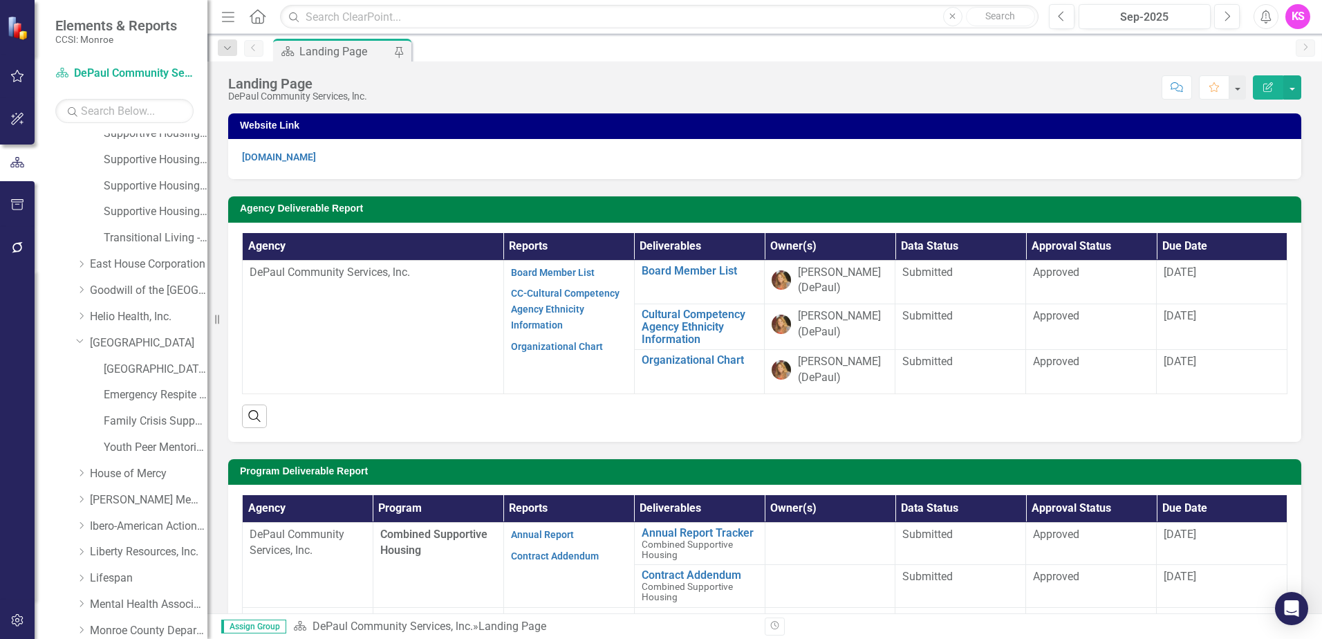
click at [337, 52] on div "Landing Page" at bounding box center [344, 51] width 91 height 17
click at [126, 258] on link "[GEOGRAPHIC_DATA]" at bounding box center [149, 262] width 118 height 16
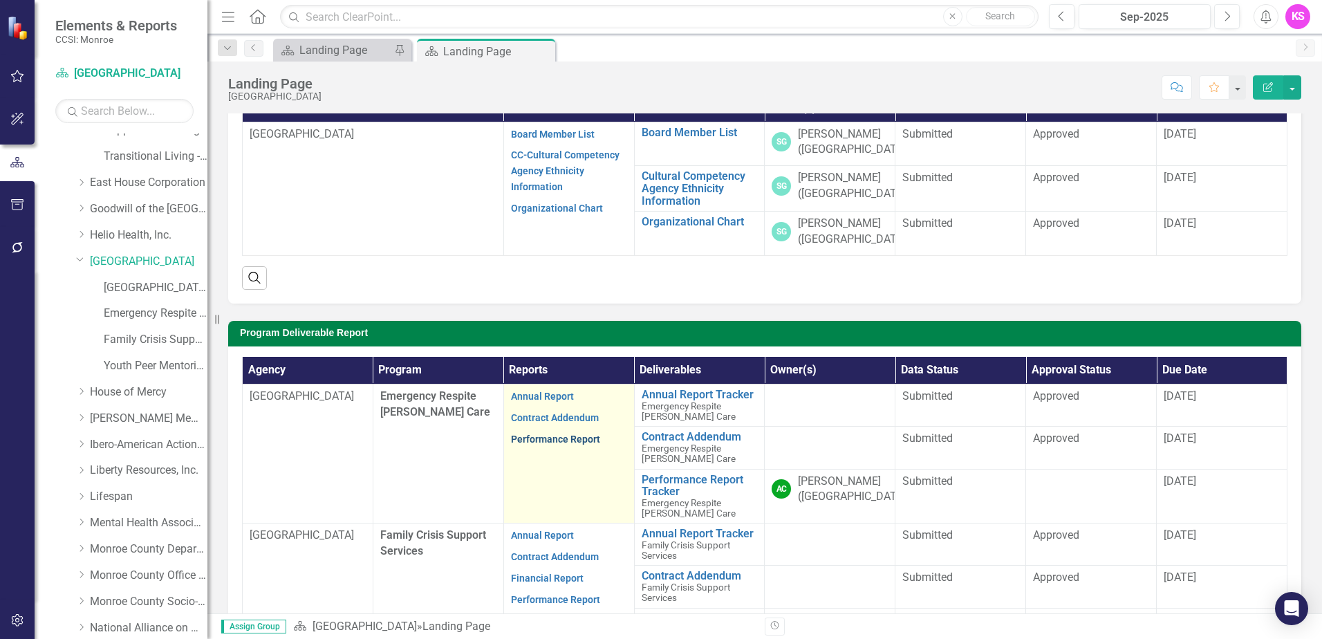
click at [538, 441] on link "Performance Report" at bounding box center [555, 438] width 89 height 11
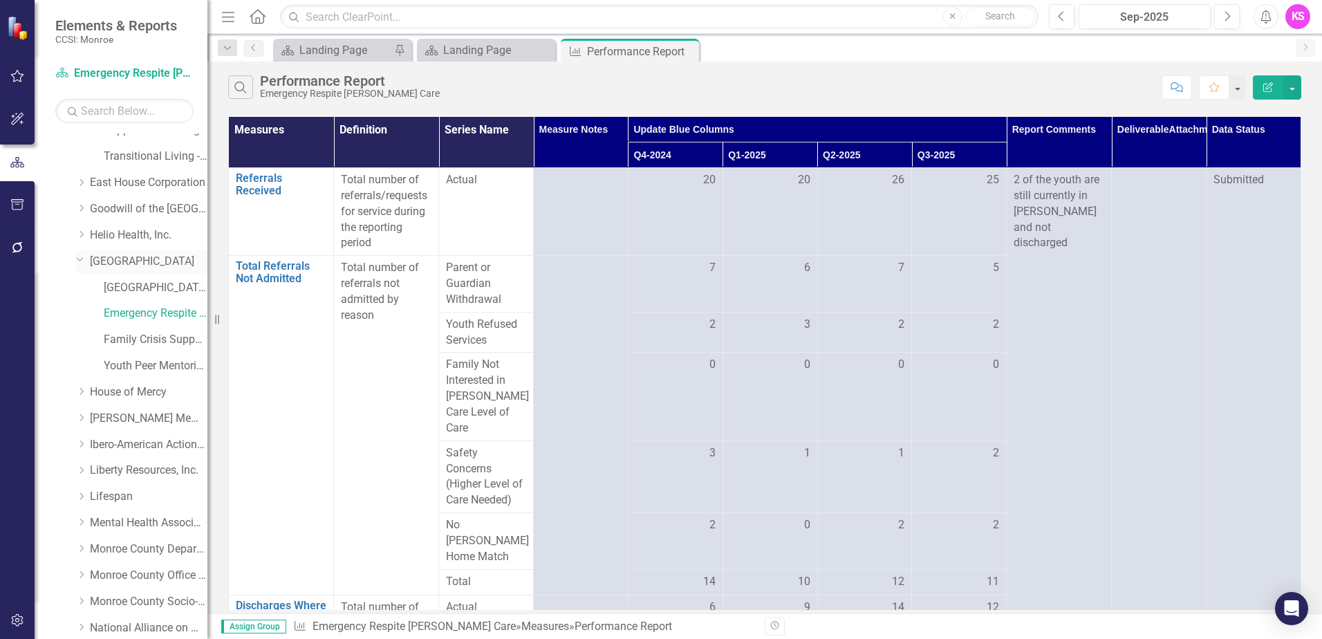
click at [135, 261] on link "[GEOGRAPHIC_DATA]" at bounding box center [149, 262] width 118 height 16
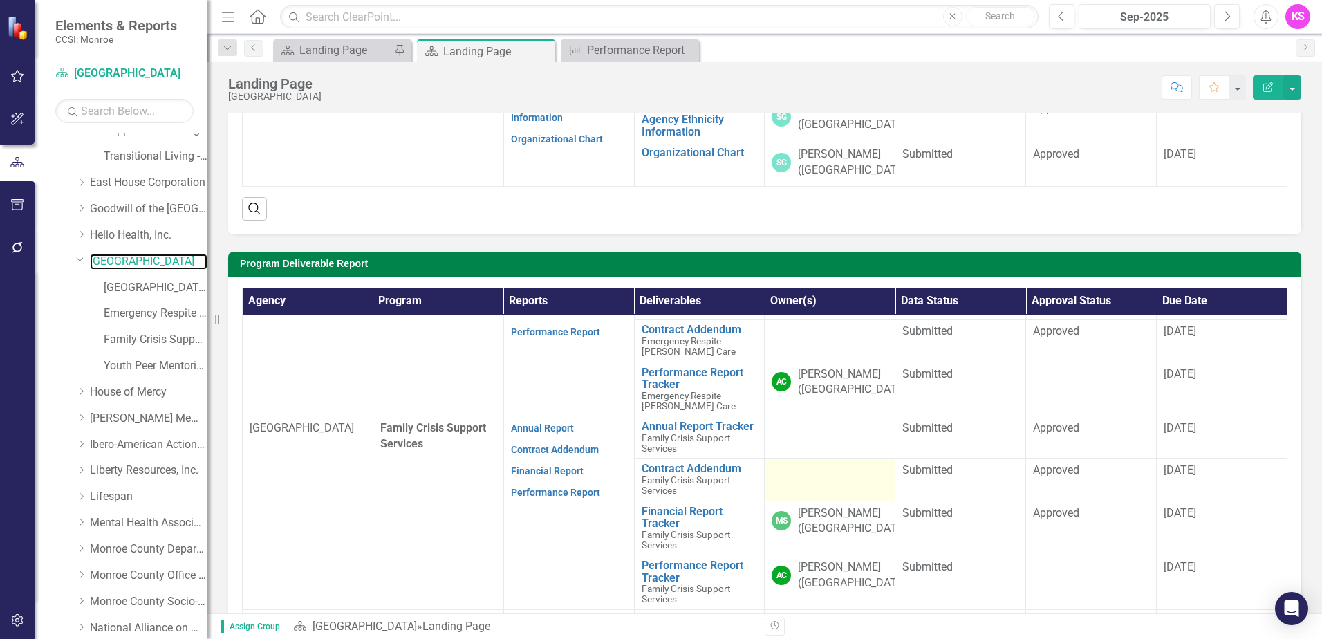
scroll to position [58, 0]
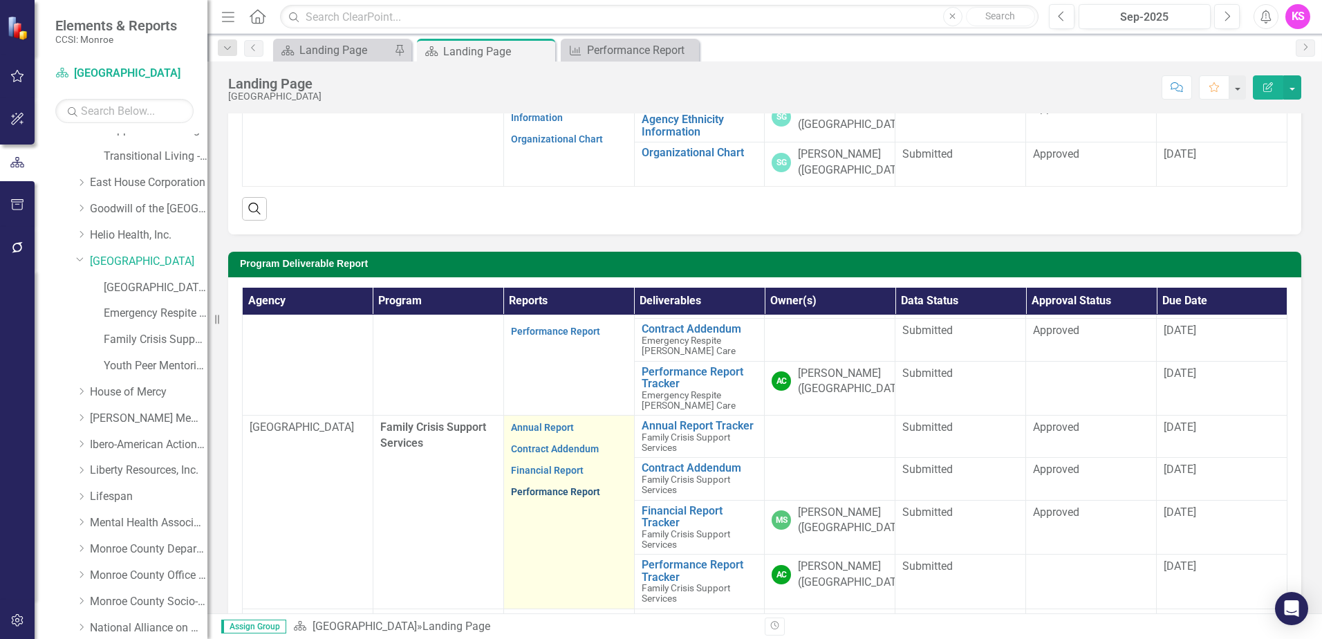
click at [542, 486] on link "Performance Report" at bounding box center [555, 491] width 89 height 11
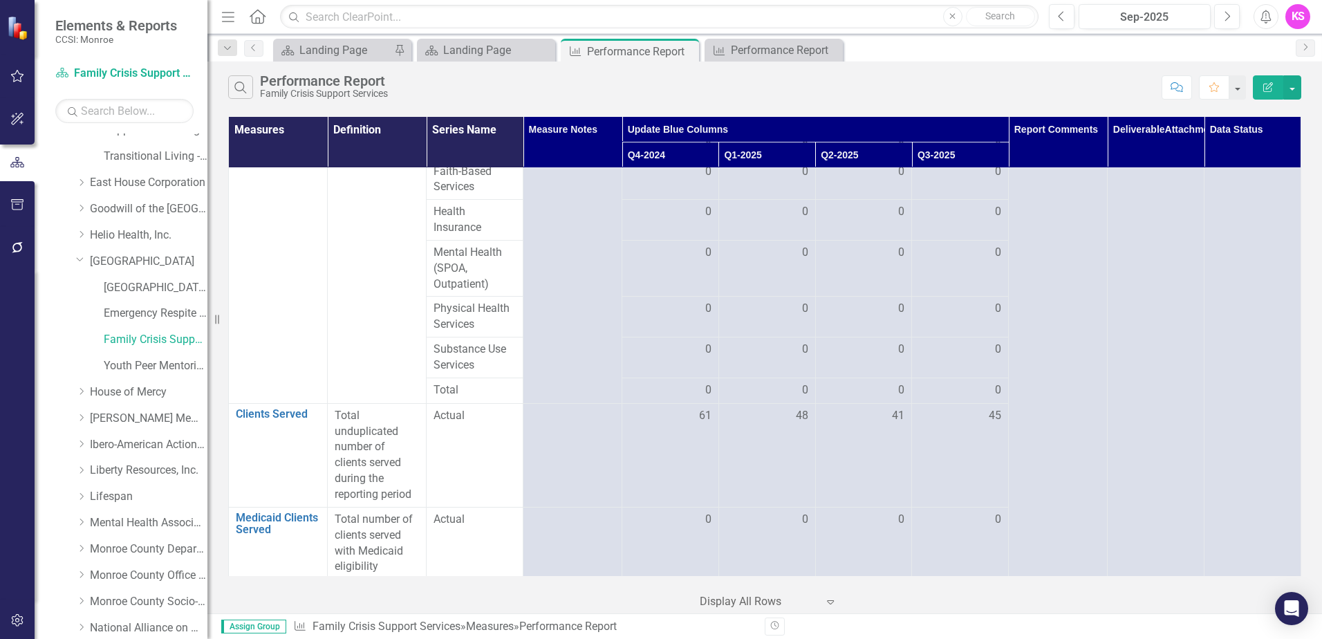
scroll to position [1160, 0]
click at [128, 259] on link "[GEOGRAPHIC_DATA]" at bounding box center [149, 262] width 118 height 16
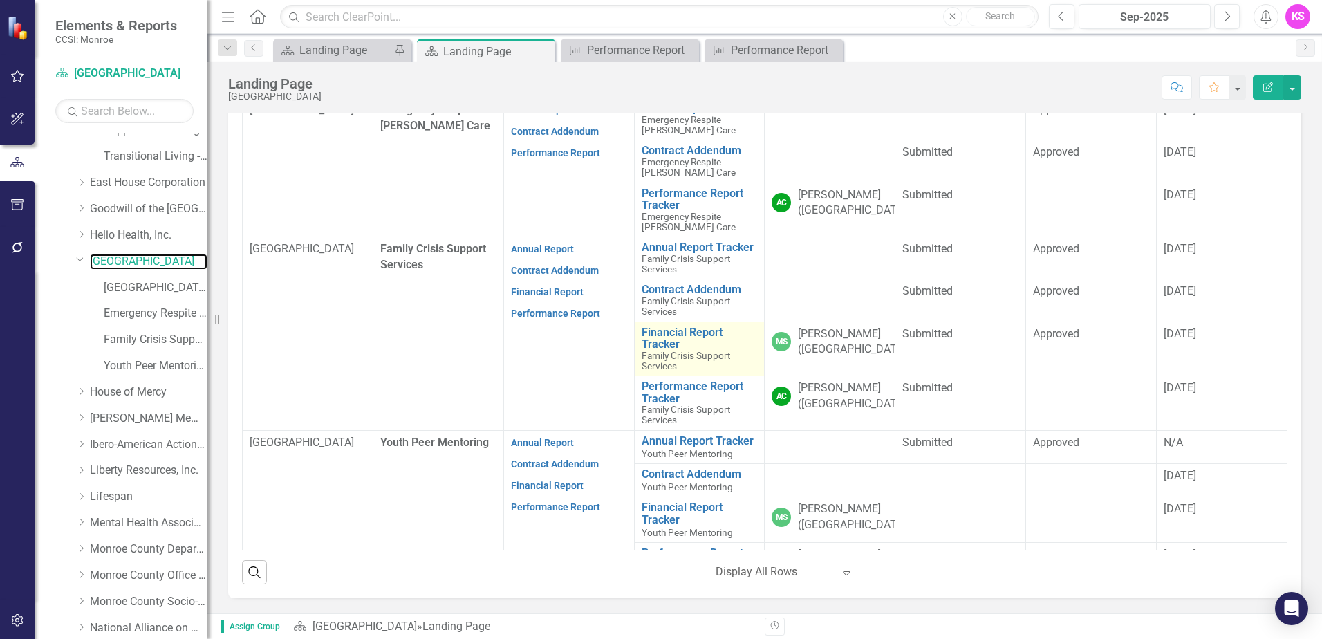
scroll to position [415, 0]
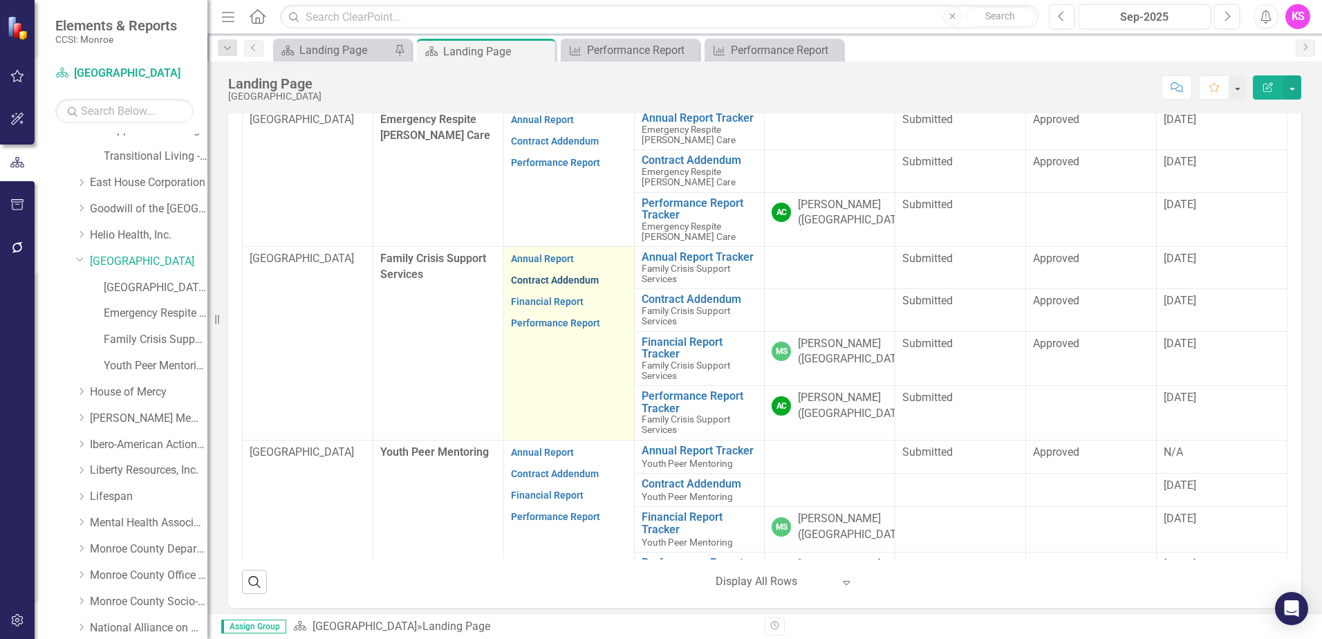
click at [539, 279] on link "Contract Addendum" at bounding box center [555, 279] width 88 height 11
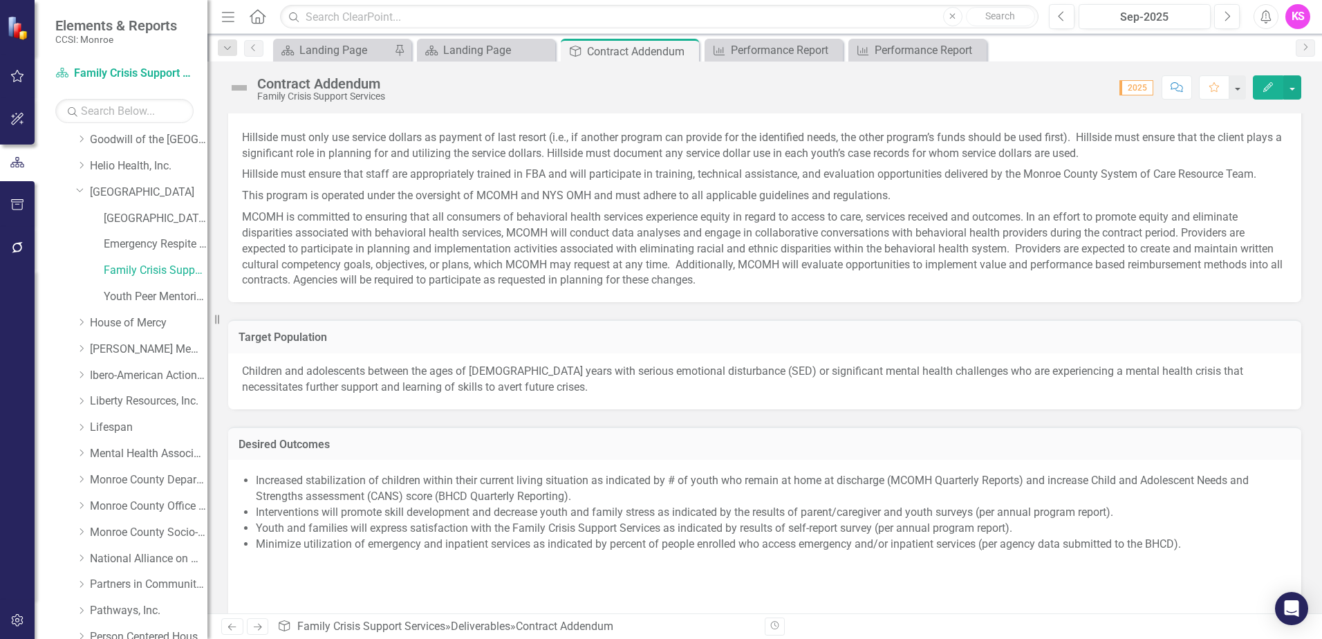
scroll to position [830, 0]
